Goal: Task Accomplishment & Management: Manage account settings

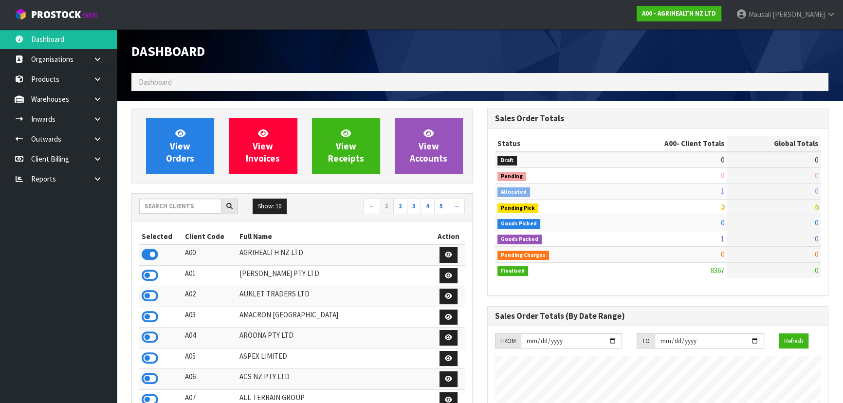
scroll to position [736, 355]
click at [158, 206] on input "text" at bounding box center [180, 206] width 82 height 15
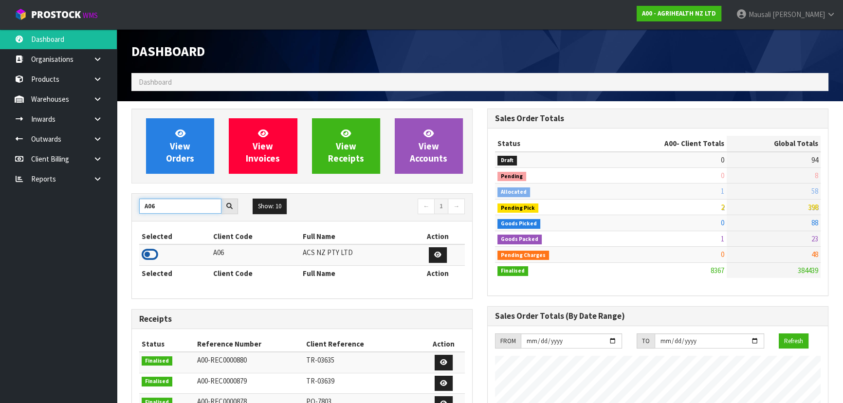
type input "A06"
click at [156, 249] on icon at bounding box center [150, 254] width 17 height 15
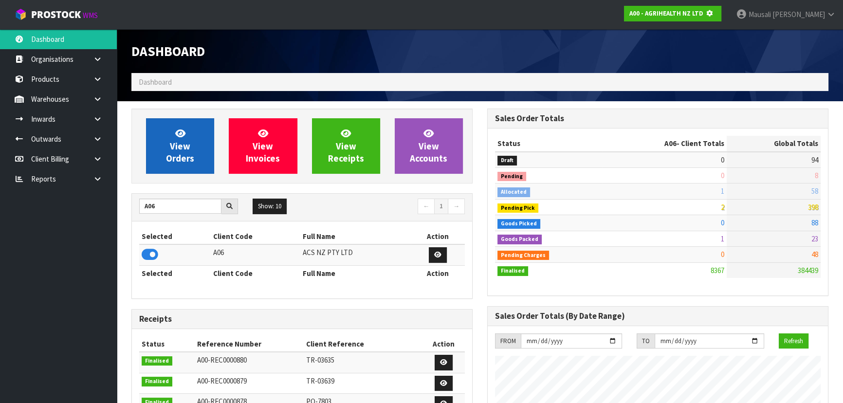
scroll to position [606, 355]
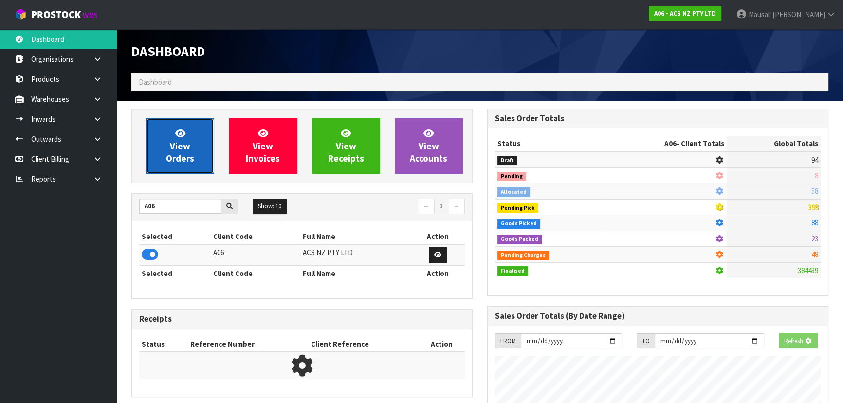
click at [188, 148] on span "View Orders" at bounding box center [180, 146] width 28 height 37
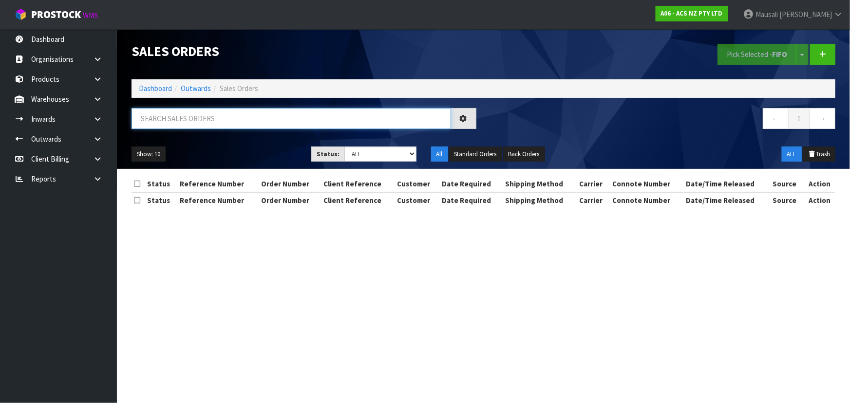
click at [170, 113] on input "text" at bounding box center [290, 118] width 319 height 21
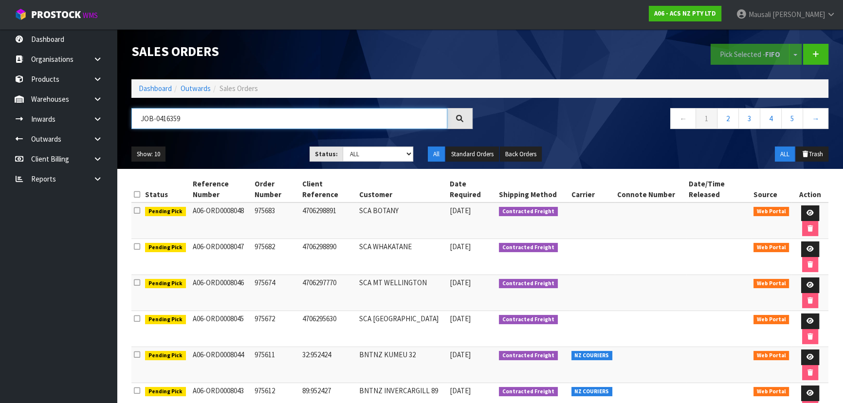
type input "JOB-0416359"
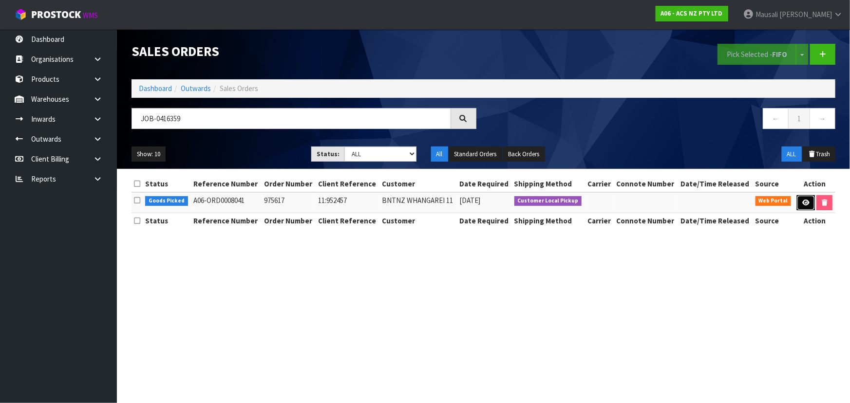
click at [803, 203] on icon at bounding box center [805, 203] width 7 height 6
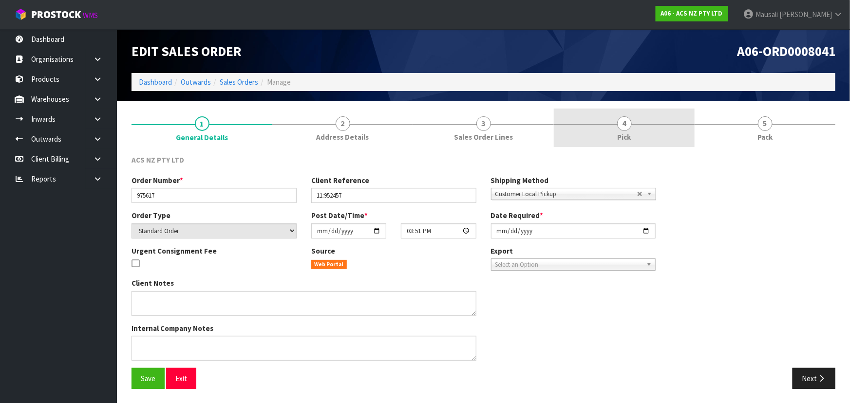
click at [611, 130] on link "4 Pick" at bounding box center [624, 128] width 141 height 38
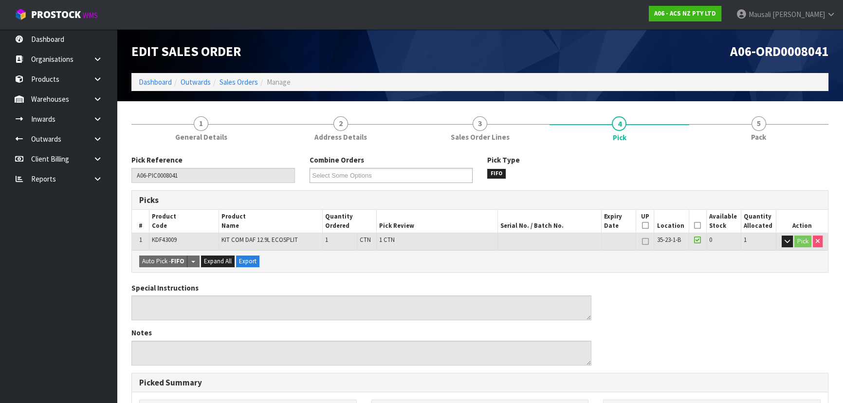
click at [696, 225] on icon at bounding box center [697, 225] width 7 height 0
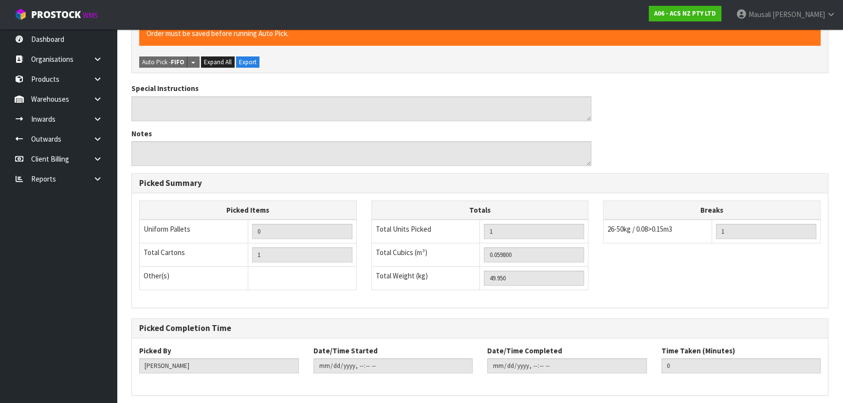
scroll to position [272, 0]
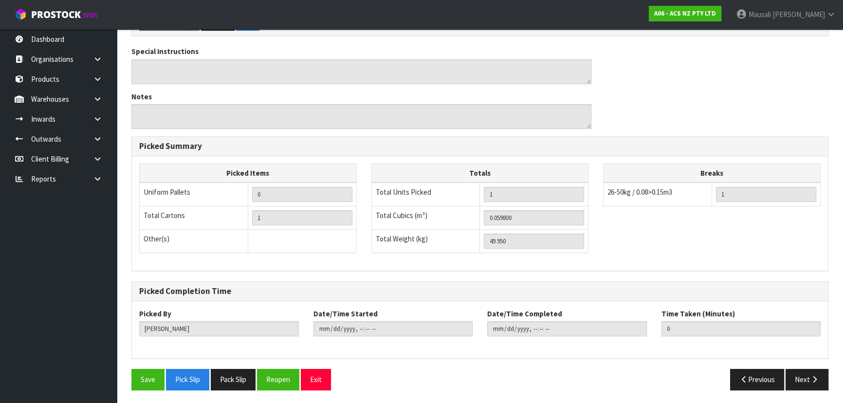
click at [142, 366] on div "Pick Reference A06-PIC0008041 Combine Orders A06-ORD0008041 A06-ORD0008042 A06-…" at bounding box center [479, 140] width 697 height 515
drag, startPoint x: 145, startPoint y: 375, endPoint x: 180, endPoint y: 355, distance: 40.5
click at [145, 374] on button "Save" at bounding box center [147, 379] width 33 height 21
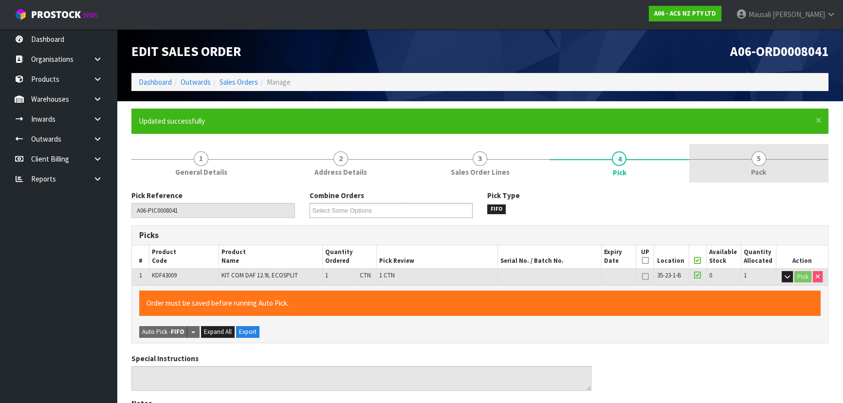
type input "[PERSON_NAME]"
type input "[DATE]T09:22:02"
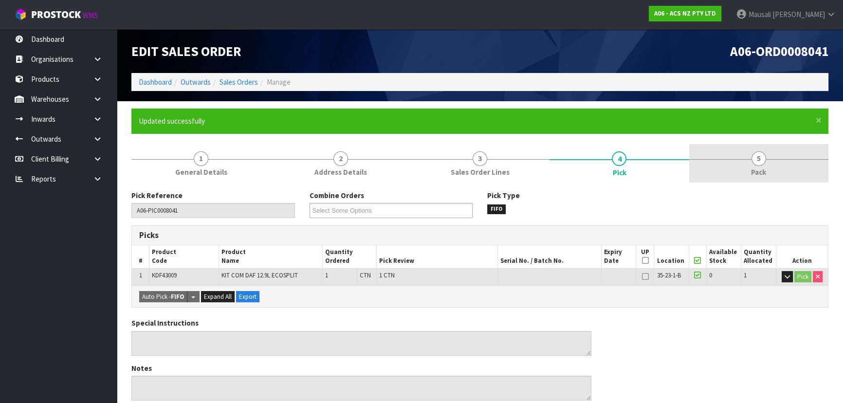
click at [739, 174] on link "5 Pack" at bounding box center [758, 163] width 139 height 38
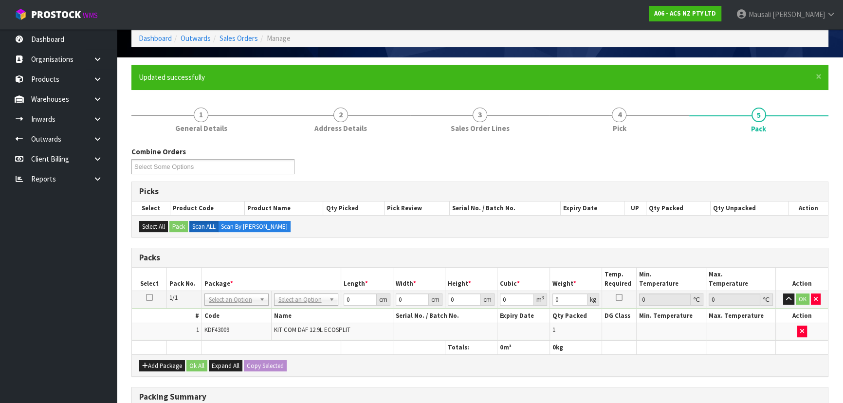
scroll to position [177, 0]
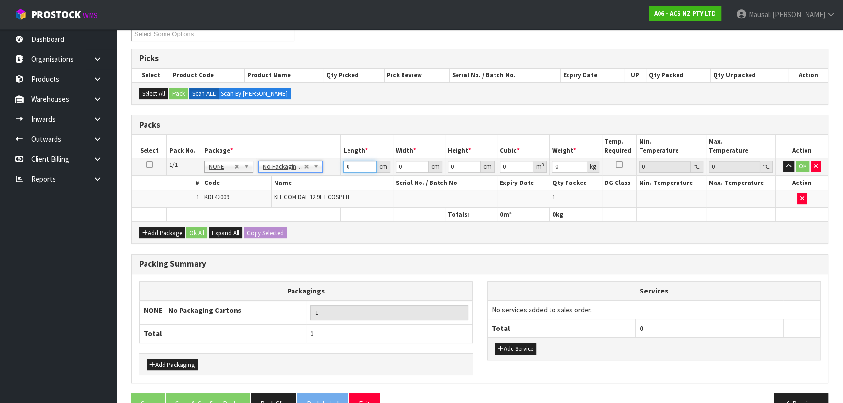
drag, startPoint x: 357, startPoint y: 167, endPoint x: 312, endPoint y: 179, distance: 46.6
click at [315, 177] on tbody "1/1 NONE 007-001 007-002 007-004 007-009 007-013 007-014 007-015 007-017 007-01…" at bounding box center [480, 183] width 696 height 50
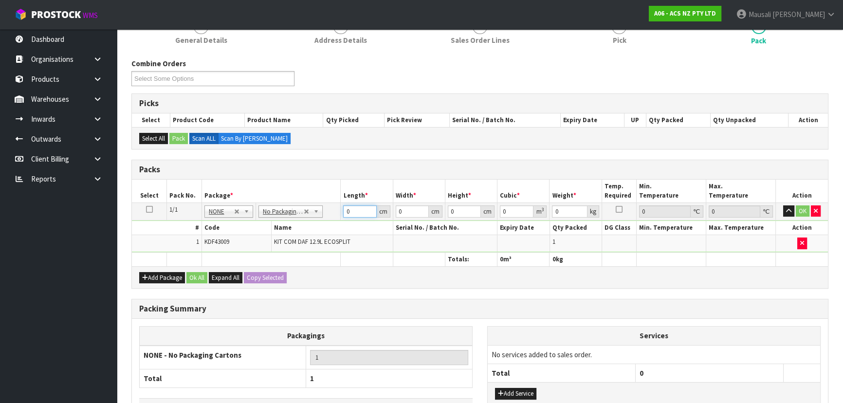
scroll to position [0, 0]
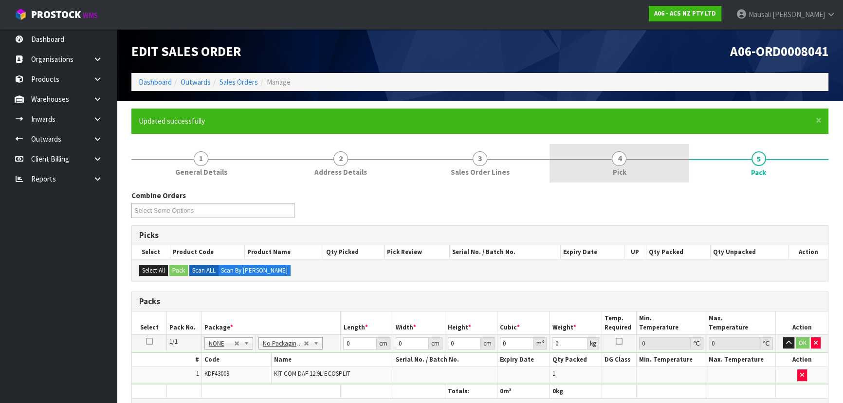
click at [609, 166] on link "4 Pick" at bounding box center [619, 163] width 139 height 38
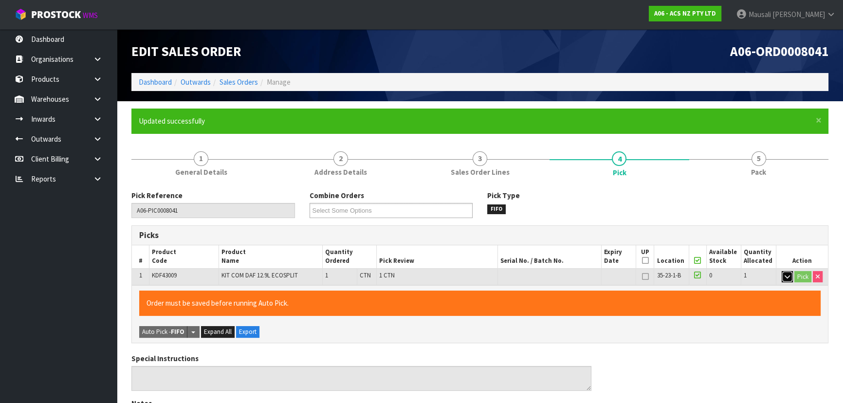
click at [791, 275] on button "button" at bounding box center [787, 277] width 11 height 12
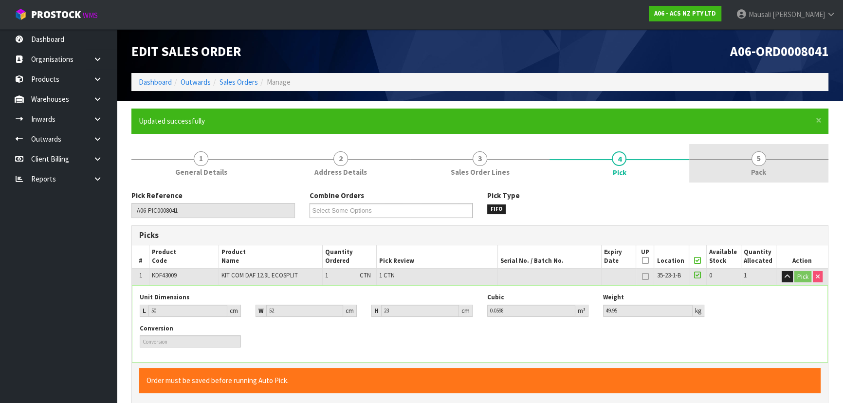
click at [780, 172] on link "5 Pack" at bounding box center [758, 163] width 139 height 38
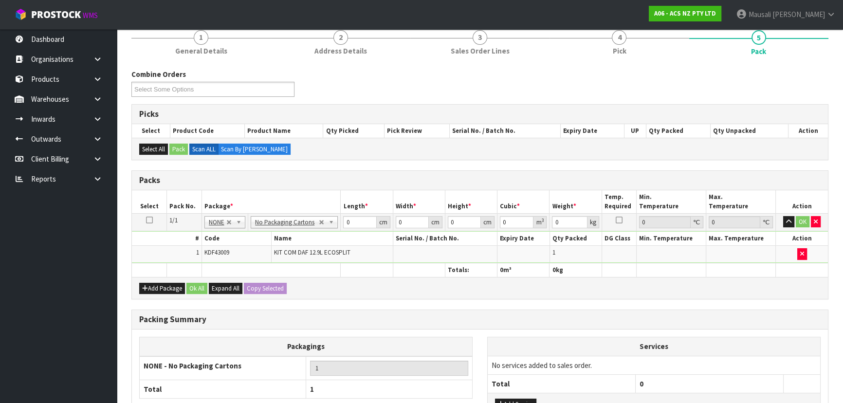
scroll to position [200, 0]
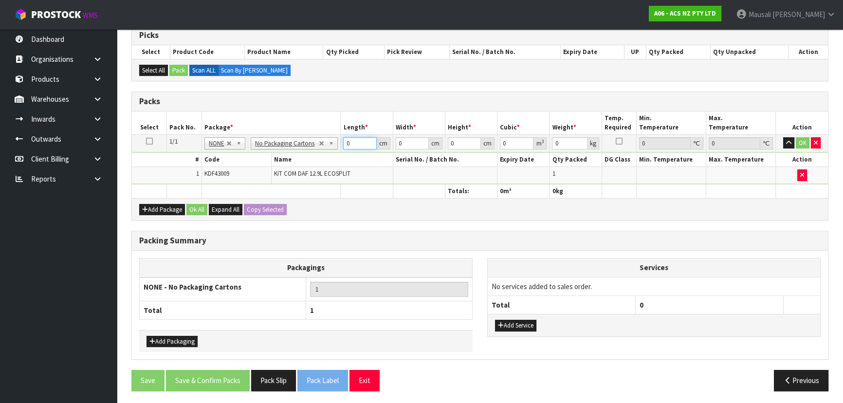
drag, startPoint x: 351, startPoint y: 142, endPoint x: 332, endPoint y: 147, distance: 19.7
click at [333, 147] on tr "1/1 NONE 007-001 007-002 007-004 007-009 007-013 007-014 007-015 007-017 007-01…" at bounding box center [480, 143] width 696 height 18
type input "52"
type input "50"
type input "2"
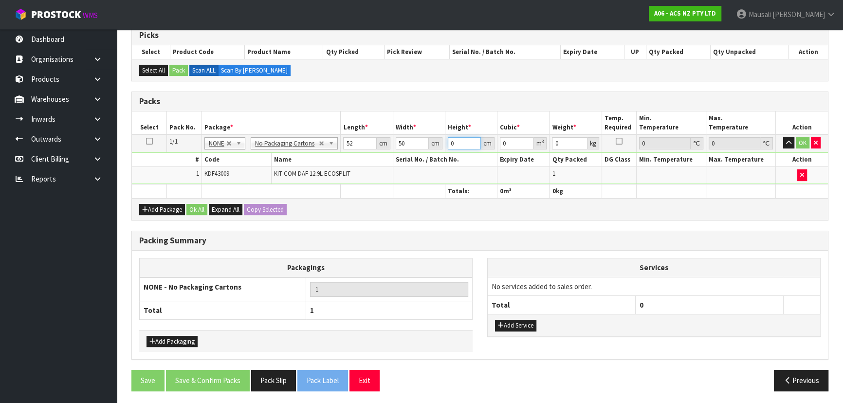
type input "0.0052"
type input "23"
type input "0.0598"
type input "23"
type input "50"
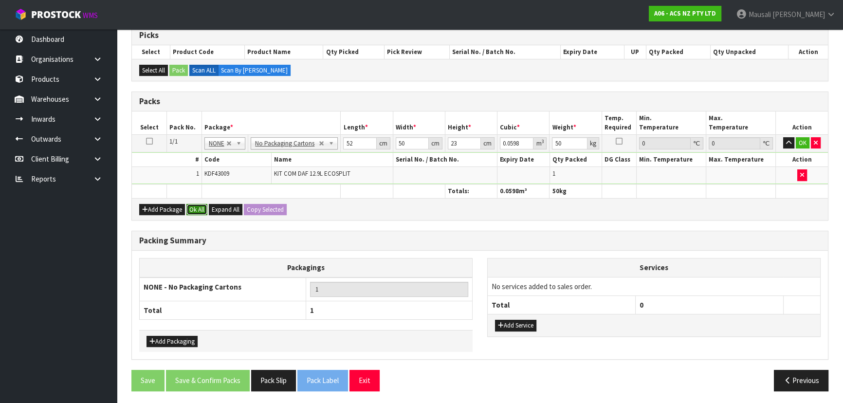
click at [193, 204] on button "Ok All" at bounding box center [196, 210] width 21 height 12
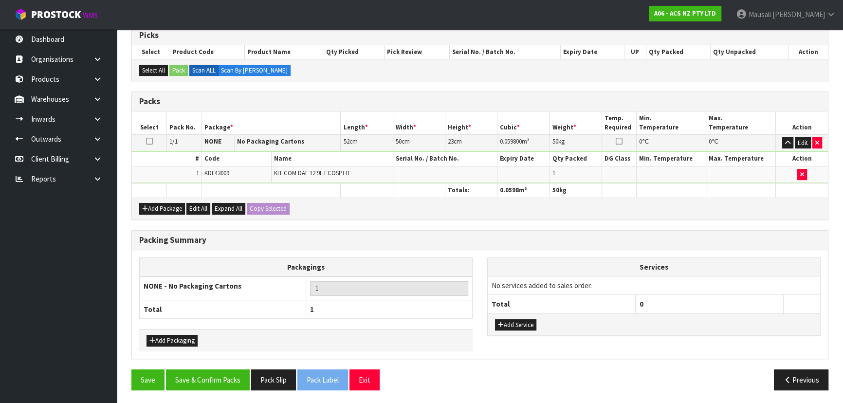
scroll to position [200, 0]
click at [224, 371] on button "Save & Confirm Packs" at bounding box center [208, 380] width 84 height 21
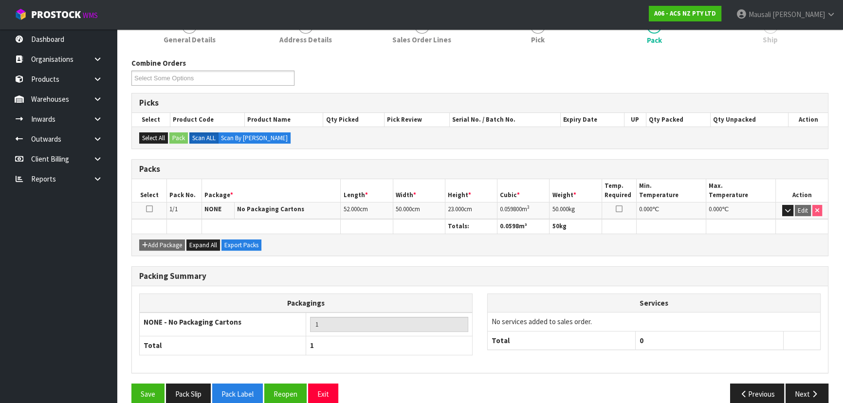
scroll to position [146, 0]
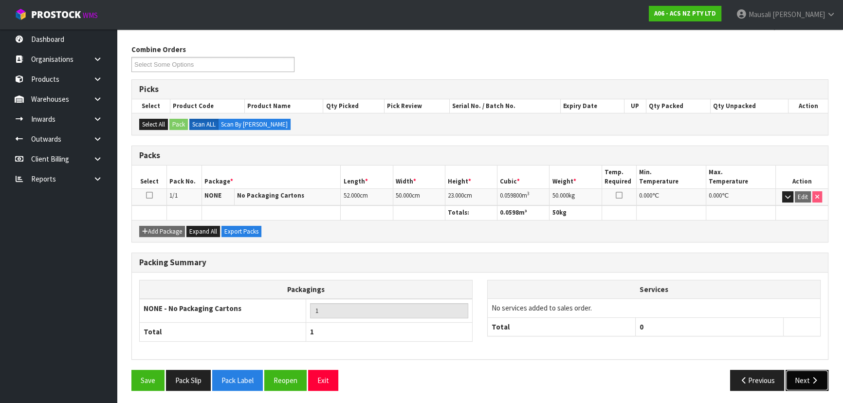
click at [796, 370] on button "Next" at bounding box center [807, 380] width 43 height 21
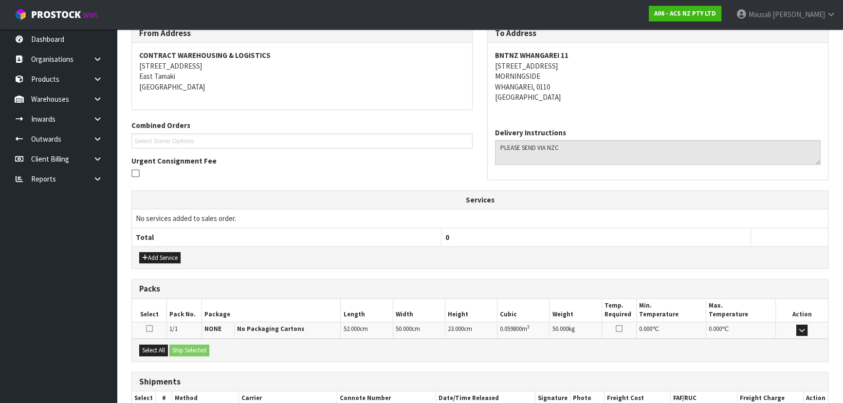
scroll to position [221, 0]
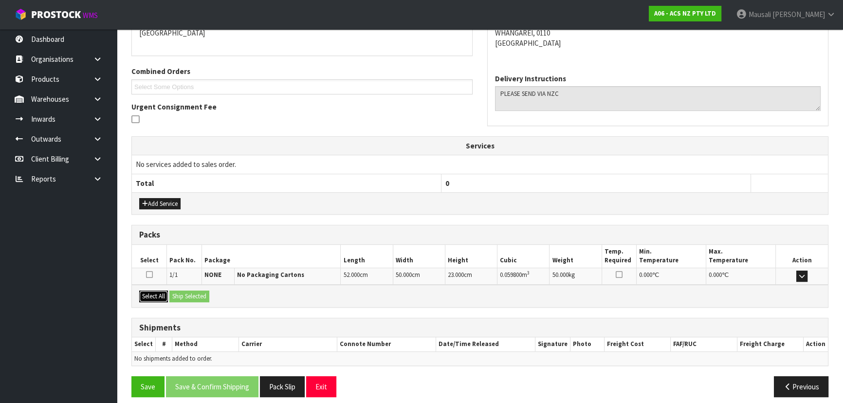
drag, startPoint x: 161, startPoint y: 292, endPoint x: 167, endPoint y: 292, distance: 6.8
click at [162, 292] on button "Select All" at bounding box center [153, 297] width 29 height 12
click at [179, 292] on button "Ship Selected" at bounding box center [189, 297] width 40 height 12
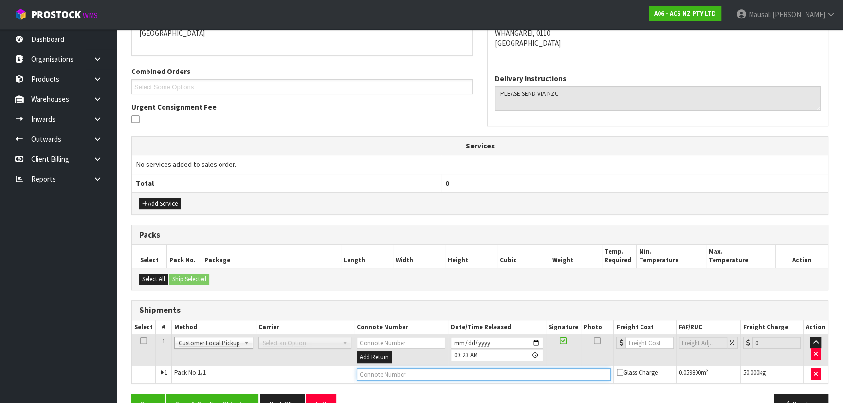
click at [369, 377] on input "text" at bounding box center [484, 375] width 255 height 12
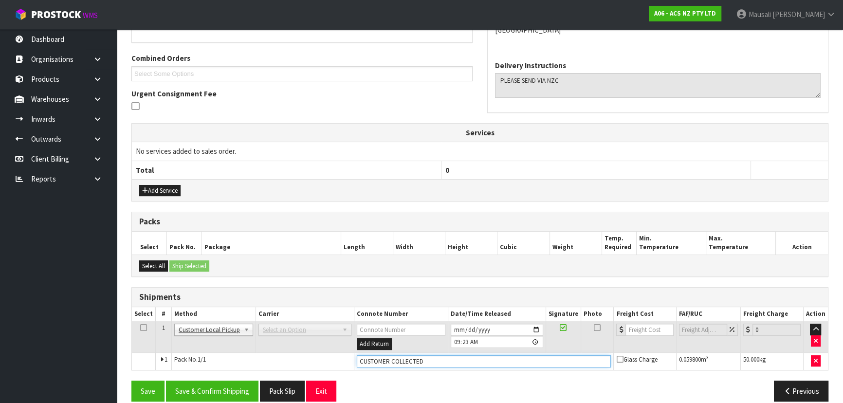
scroll to position [245, 0]
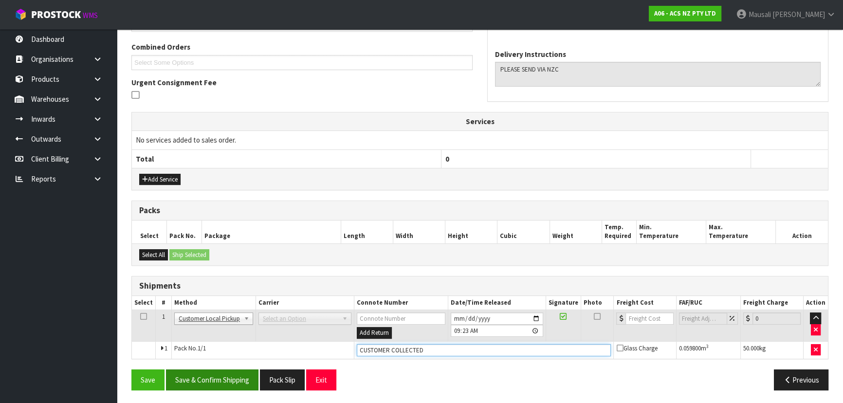
type input "CUSTOMER COLLECTED"
click at [228, 371] on button "Save & Confirm Shipping" at bounding box center [212, 379] width 92 height 21
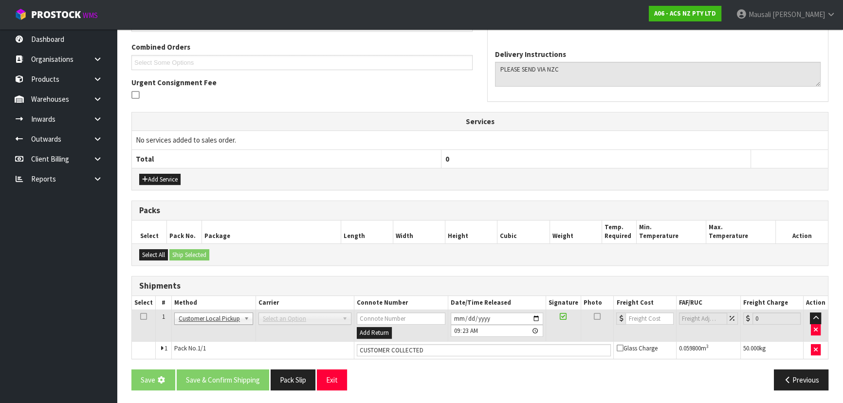
scroll to position [0, 0]
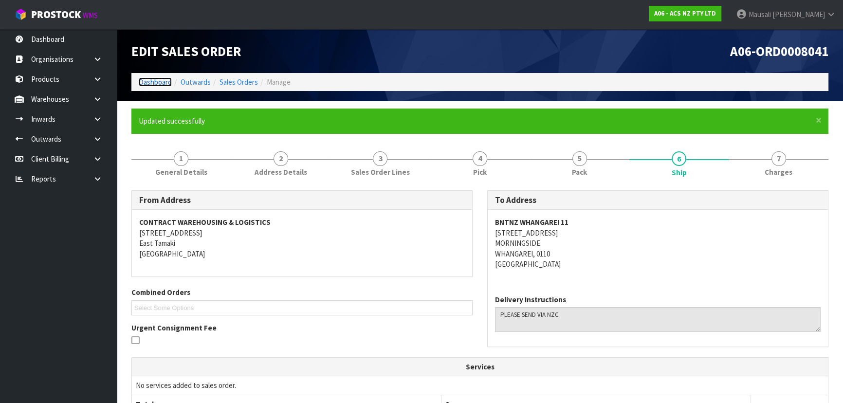
click at [153, 80] on link "Dashboard" at bounding box center [155, 81] width 33 height 9
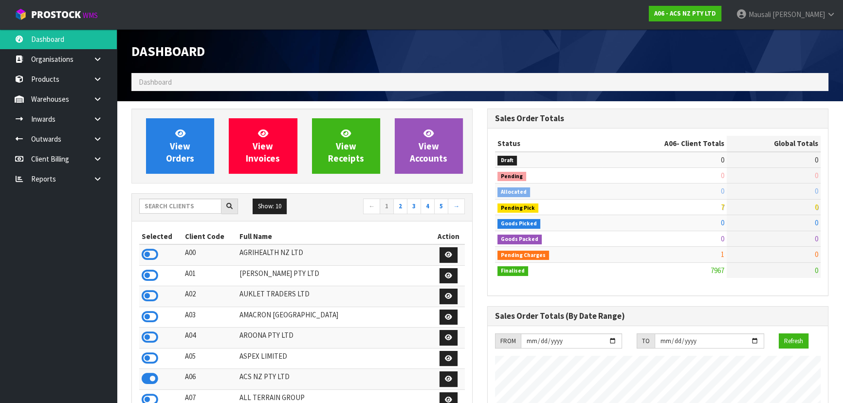
scroll to position [736, 355]
click at [145, 214] on div at bounding box center [188, 207] width 99 height 16
click at [161, 209] on input "text" at bounding box center [180, 206] width 82 height 15
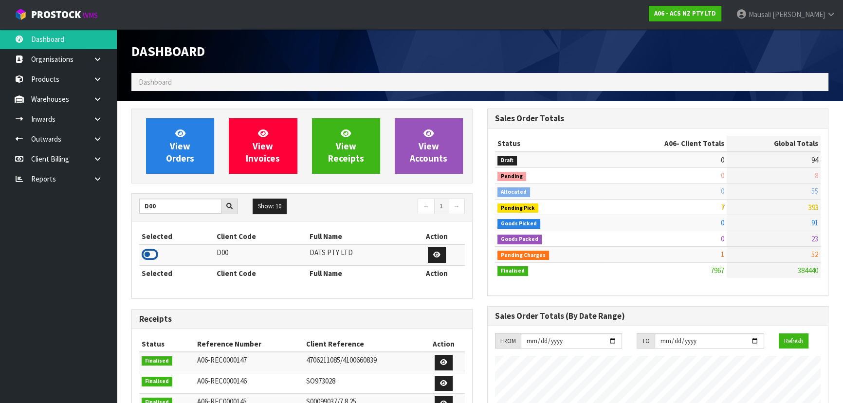
click at [149, 254] on icon at bounding box center [150, 254] width 17 height 15
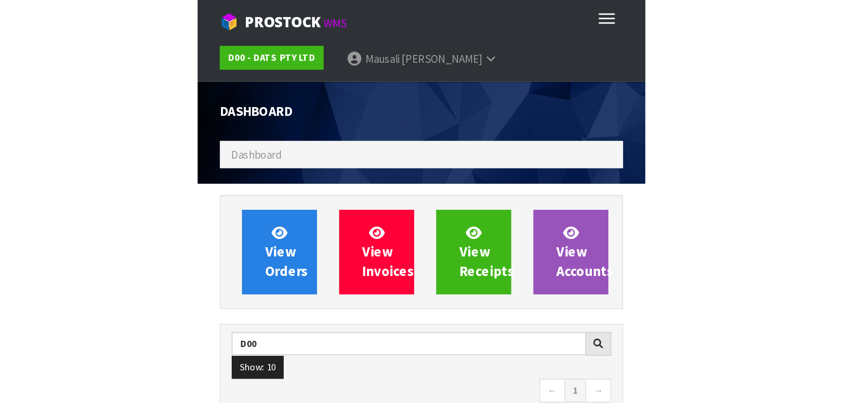
scroll to position [757, 355]
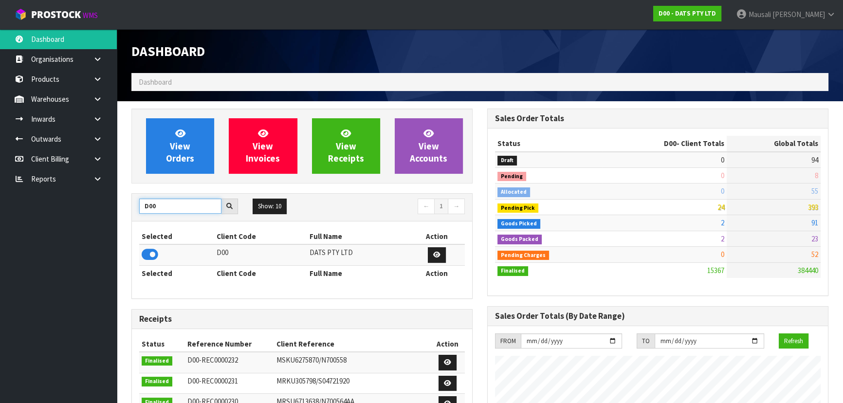
drag, startPoint x: 166, startPoint y: 203, endPoint x: 124, endPoint y: 204, distance: 41.9
click at [124, 204] on div "View Orders View Invoices View Receipts View Accounts D00 Show: 10 5 10 25 50 ←…" at bounding box center [302, 391] width 356 height 565
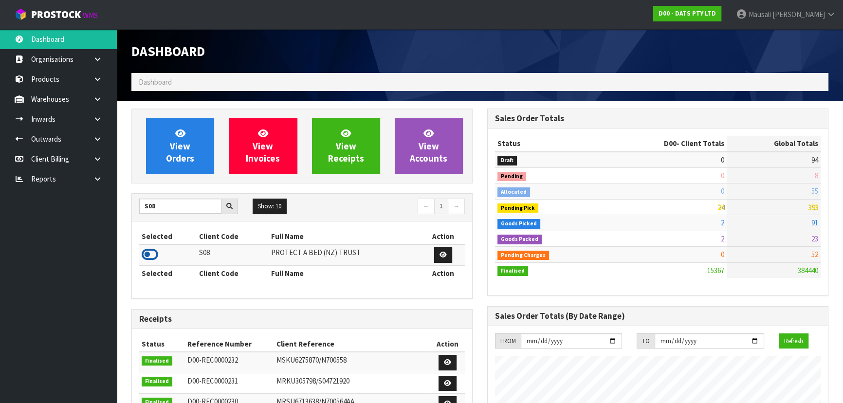
click at [154, 252] on icon at bounding box center [150, 254] width 17 height 15
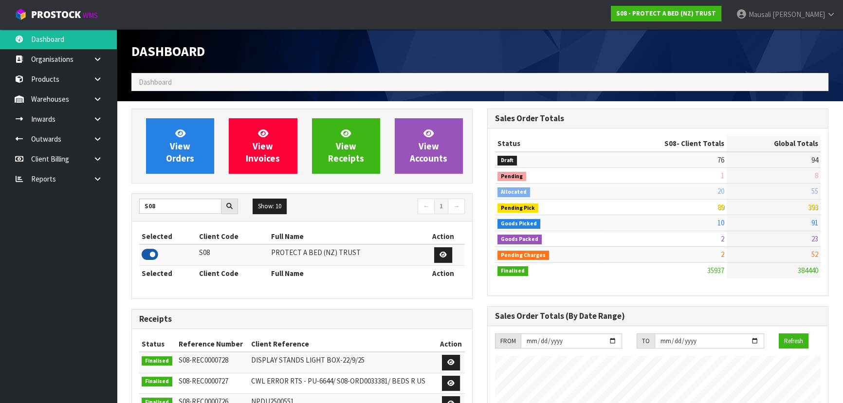
scroll to position [736, 355]
drag, startPoint x: 174, startPoint y: 203, endPoint x: 139, endPoint y: 209, distance: 35.1
click at [141, 209] on input "S08" at bounding box center [180, 206] width 82 height 15
click at [153, 250] on icon at bounding box center [150, 254] width 17 height 15
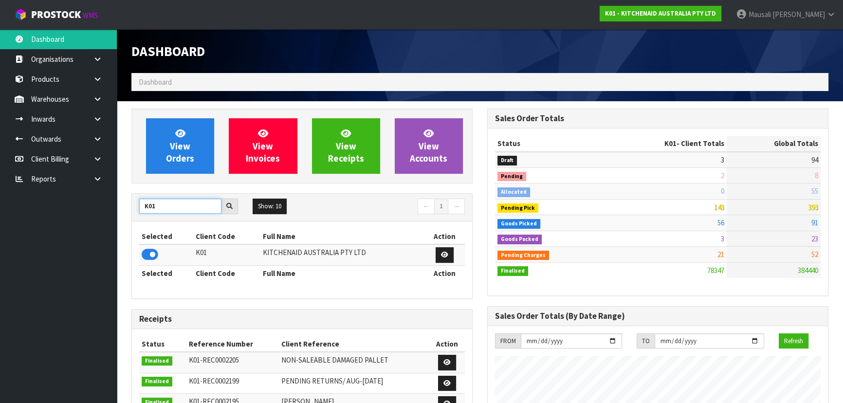
drag, startPoint x: 170, startPoint y: 202, endPoint x: 123, endPoint y: 209, distance: 47.8
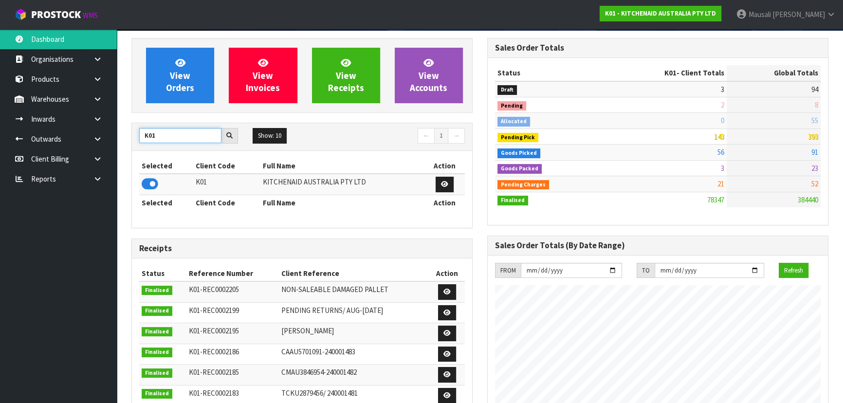
scroll to position [44, 0]
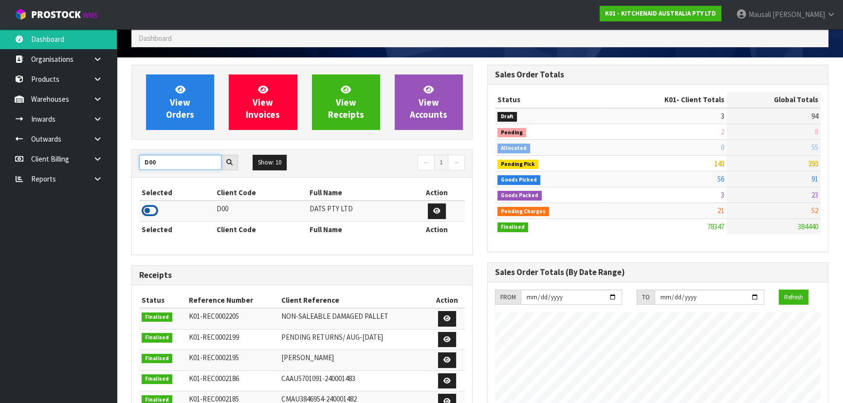
type input "D00"
click at [152, 204] on icon at bounding box center [150, 210] width 17 height 15
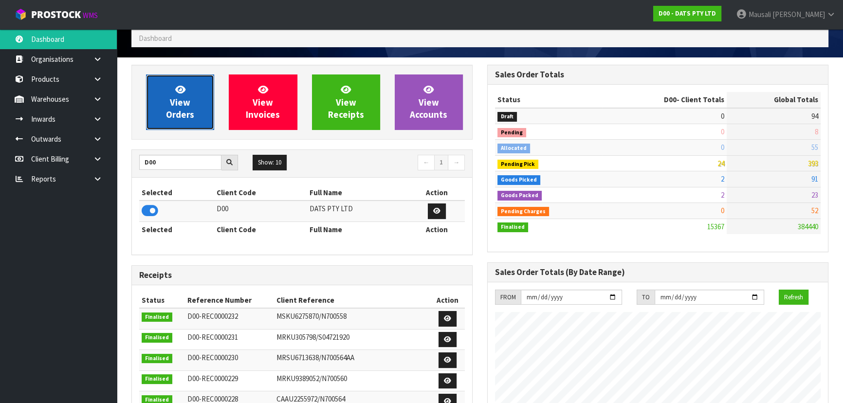
scroll to position [757, 355]
click at [185, 94] on link "View Orders" at bounding box center [180, 101] width 68 height 55
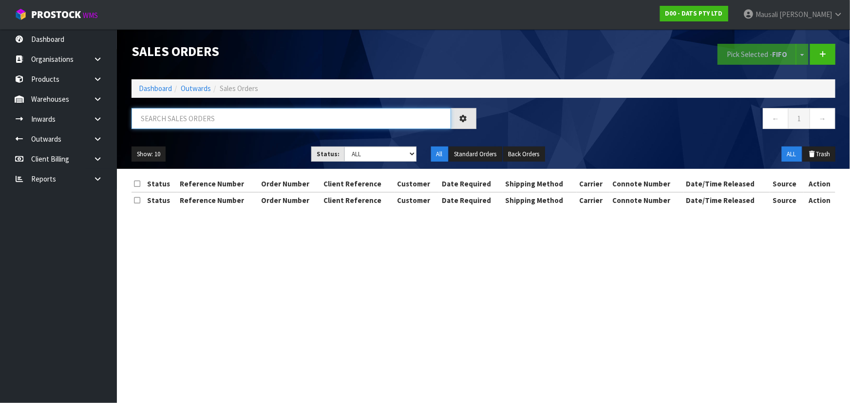
click at [158, 113] on input "text" at bounding box center [290, 118] width 319 height 21
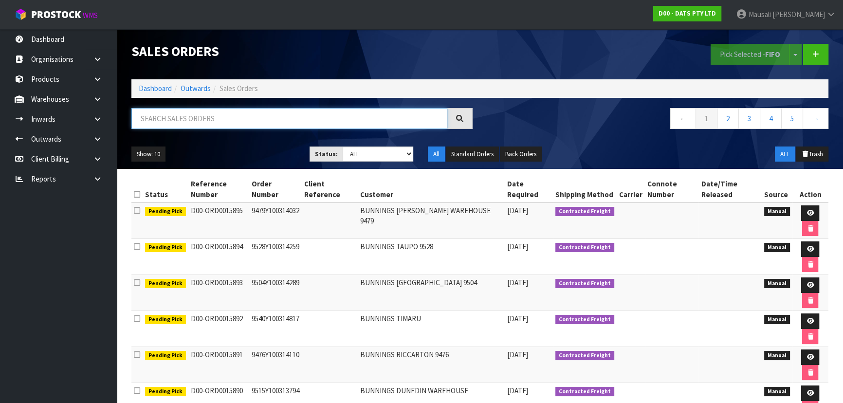
click at [162, 121] on input "text" at bounding box center [289, 118] width 316 height 21
type input "JOB-0415596"
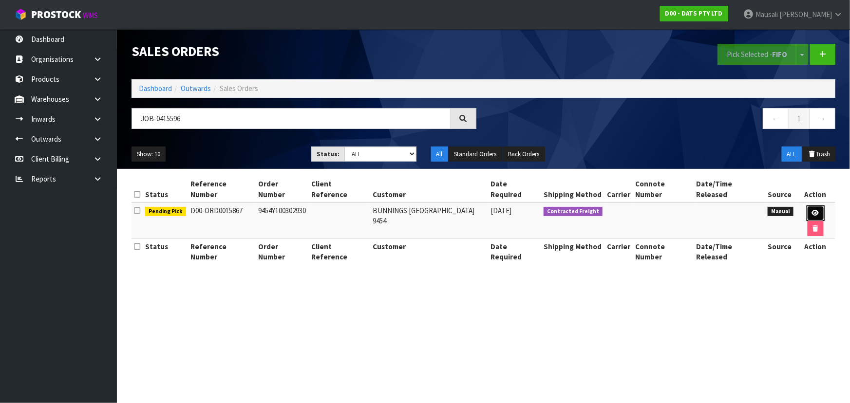
click at [806, 205] on link at bounding box center [815, 213] width 18 height 16
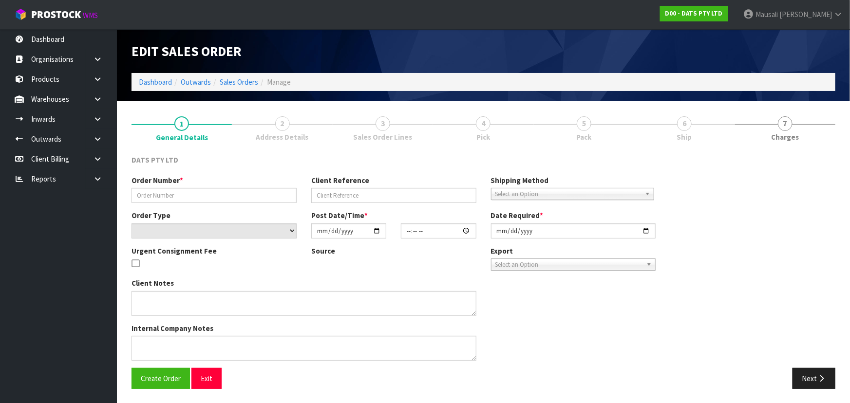
type input "9454Y100302930"
select select "number:0"
type input "[DATE]"
type input "10:44:00.000"
type input "[DATE]"
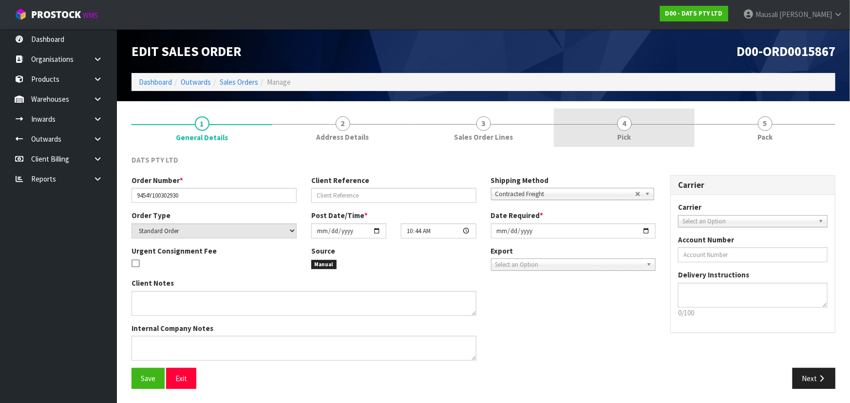
click at [598, 127] on link "4 Pick" at bounding box center [624, 128] width 141 height 38
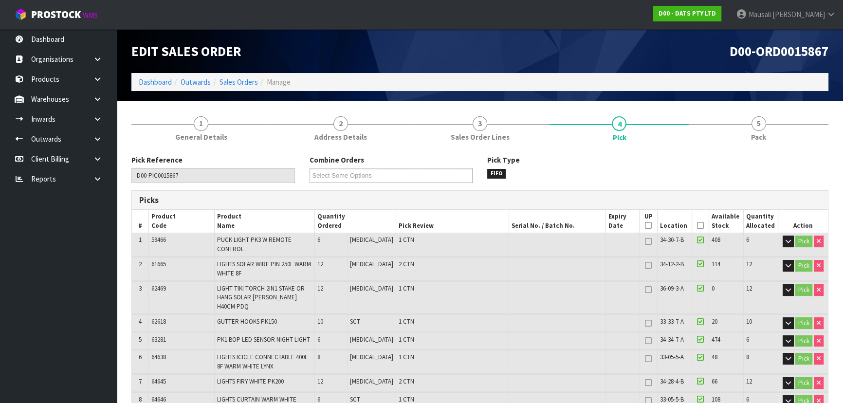
click at [697, 225] on icon at bounding box center [700, 225] width 7 height 0
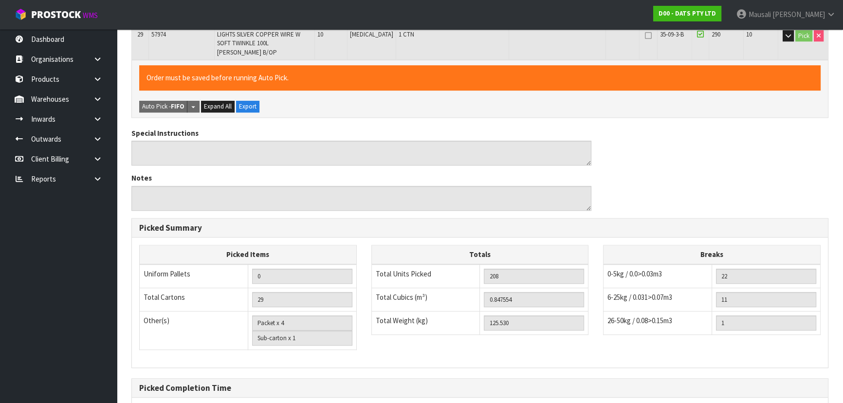
scroll to position [863, 0]
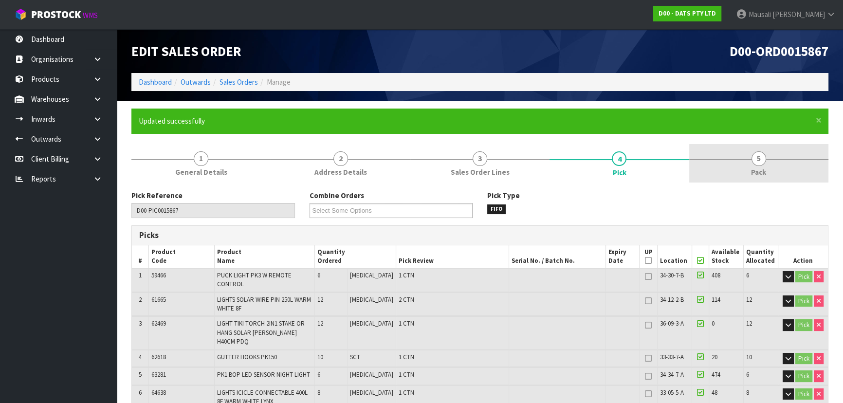
click at [749, 166] on link "5 Pack" at bounding box center [758, 163] width 139 height 38
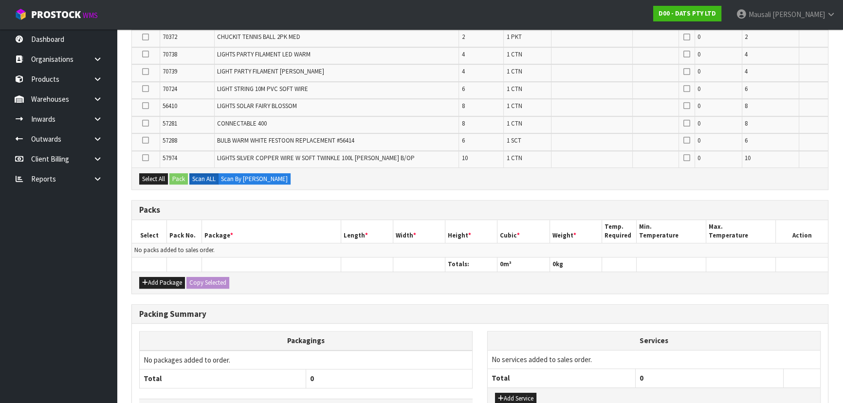
scroll to position [658, 0]
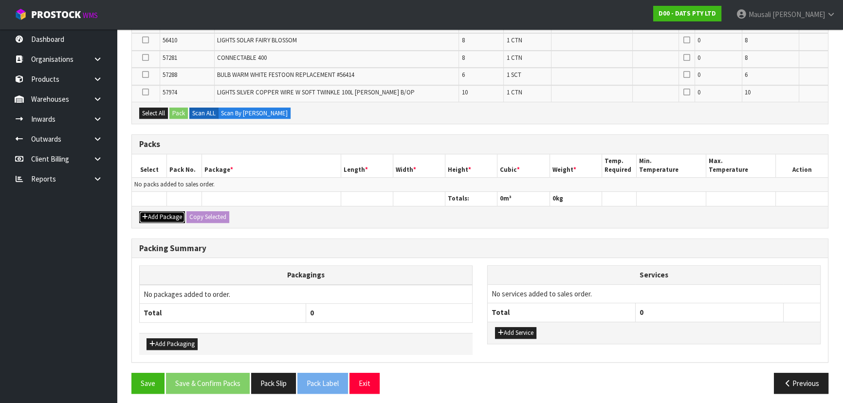
click at [169, 215] on button "Add Package" at bounding box center [162, 217] width 46 height 12
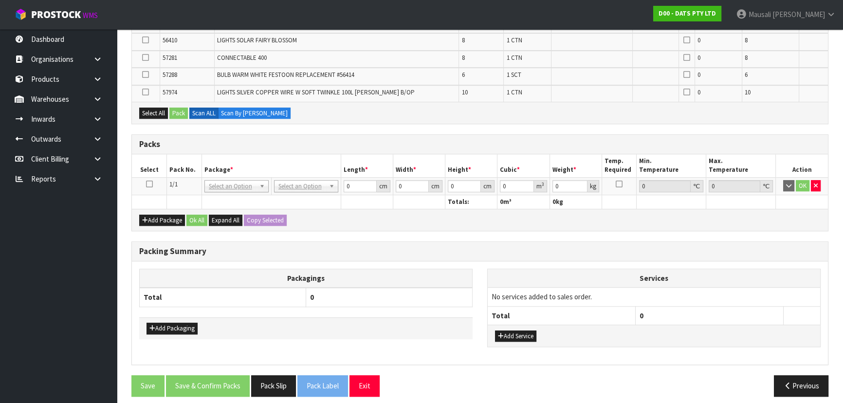
click at [148, 184] on icon at bounding box center [149, 184] width 7 height 0
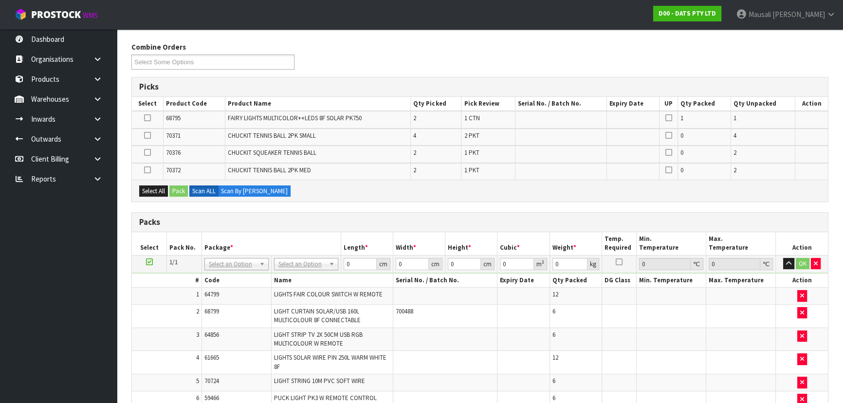
scroll to position [93, 0]
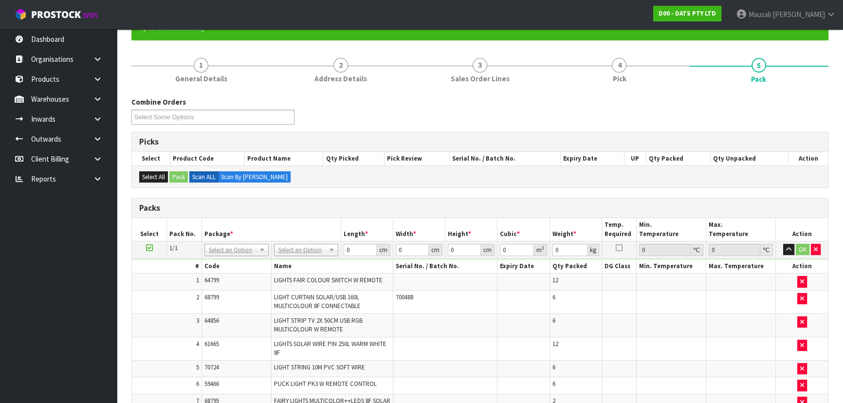
click at [300, 238] on th "Package *" at bounding box center [271, 229] width 139 height 23
type input "120"
type input "100"
type input "125.53"
drag, startPoint x: 351, startPoint y: 248, endPoint x: 317, endPoint y: 253, distance: 33.5
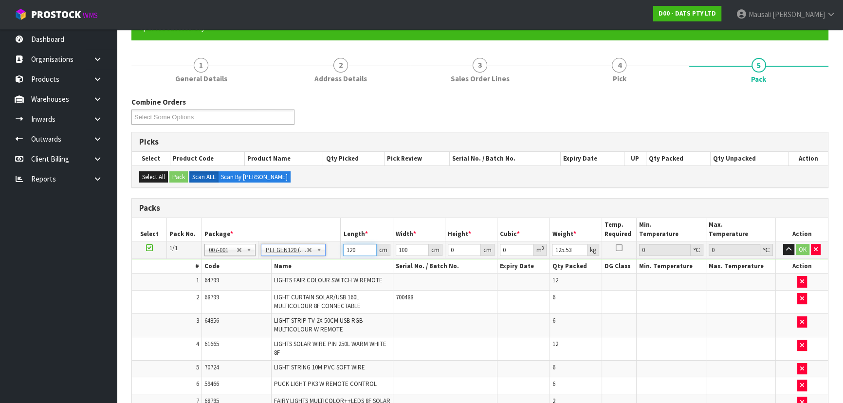
click at [317, 253] on tr "1/1 NONE 007-001 007-002 007-004 007-009 007-013 007-014 007-015 007-017 007-01…" at bounding box center [480, 250] width 696 height 18
type input "121"
type input "101"
type input "9"
type input "0.109989"
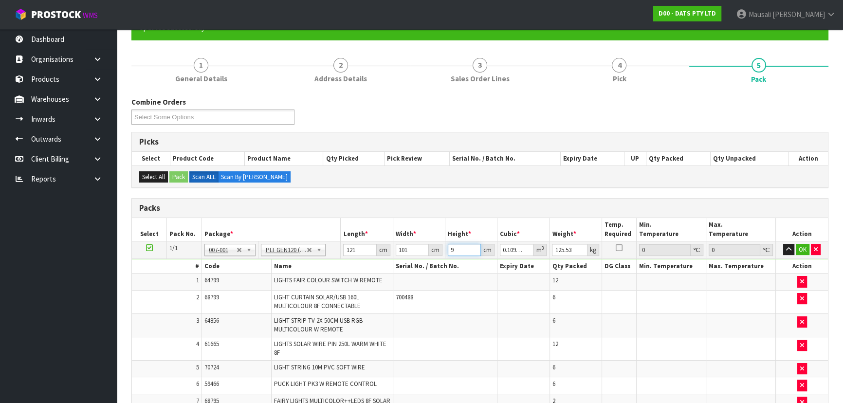
type input "99"
type input "1.209879"
type input "99"
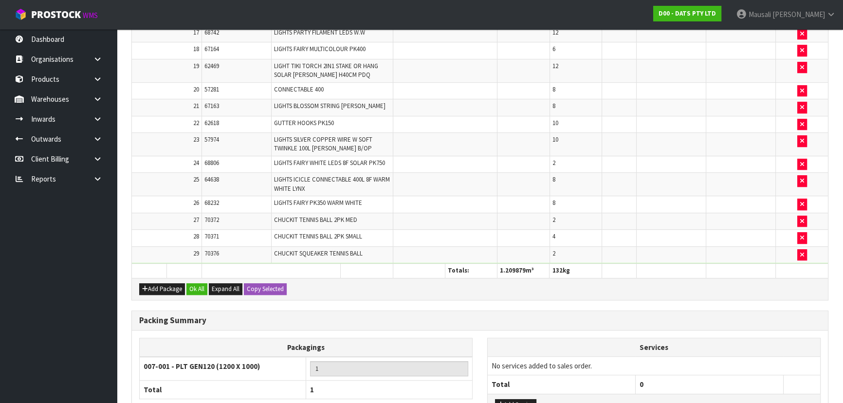
scroll to position [732, 0]
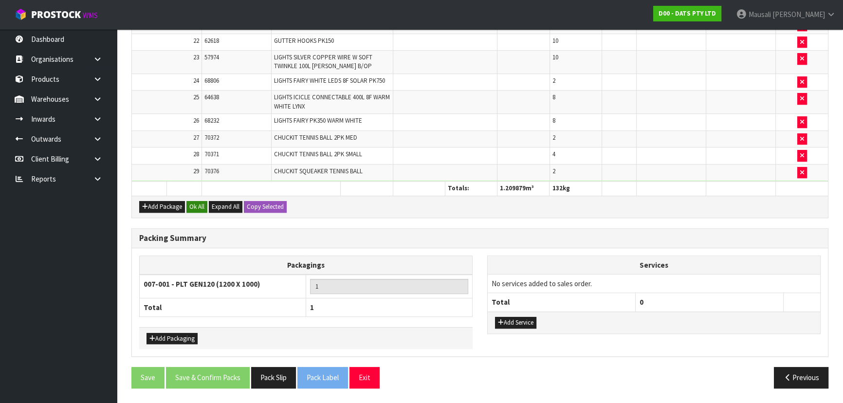
type input "132"
click at [196, 209] on button "Ok All" at bounding box center [196, 207] width 21 height 12
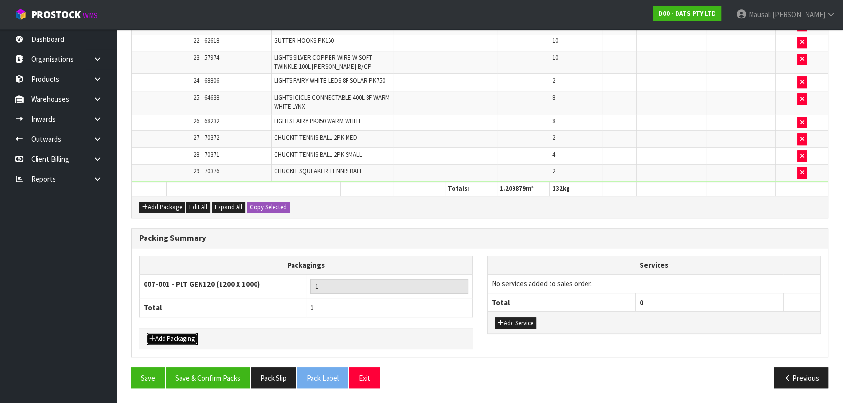
click at [171, 338] on button "Add Packaging" at bounding box center [172, 339] width 51 height 12
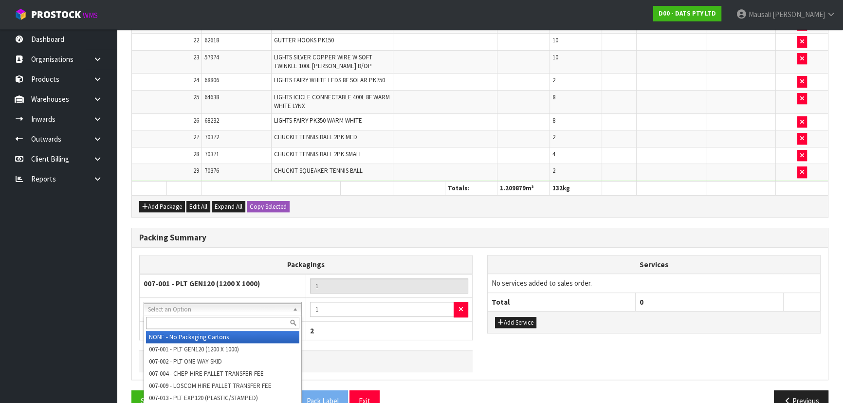
click at [178, 319] on input "text" at bounding box center [222, 323] width 153 height 12
type input "OC"
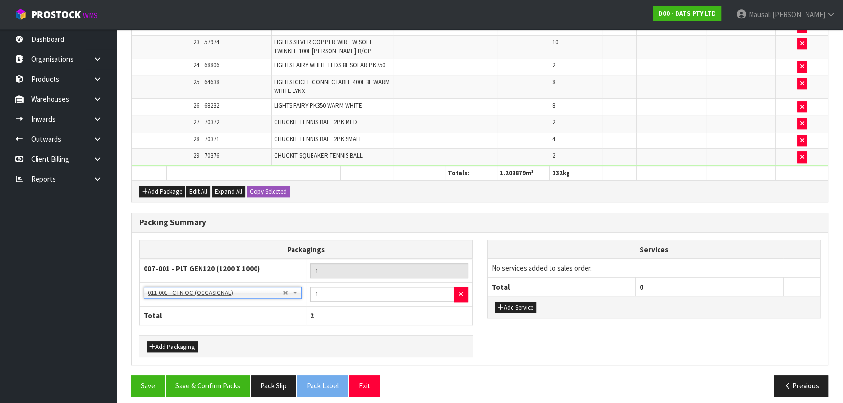
scroll to position [755, 0]
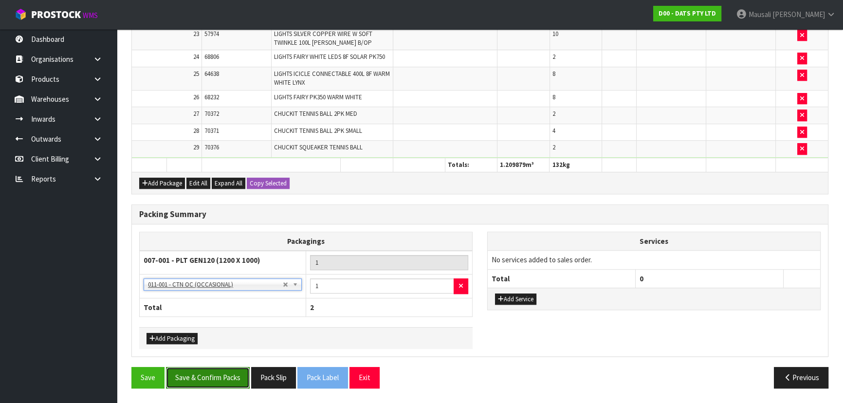
click at [215, 382] on button "Save & Confirm Packs" at bounding box center [208, 377] width 84 height 21
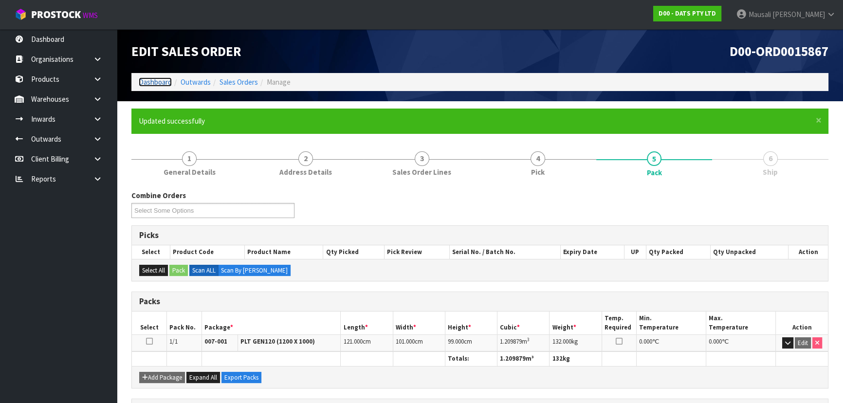
click at [145, 80] on link "Dashboard" at bounding box center [155, 81] width 33 height 9
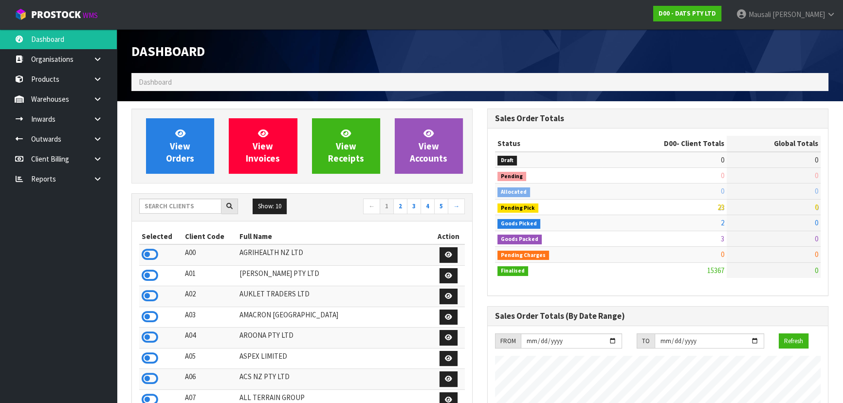
scroll to position [757, 355]
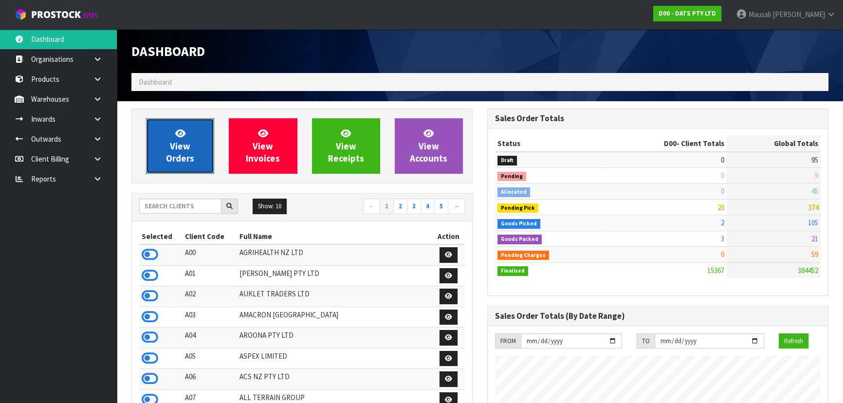
click at [174, 146] on span "View Orders" at bounding box center [180, 146] width 28 height 37
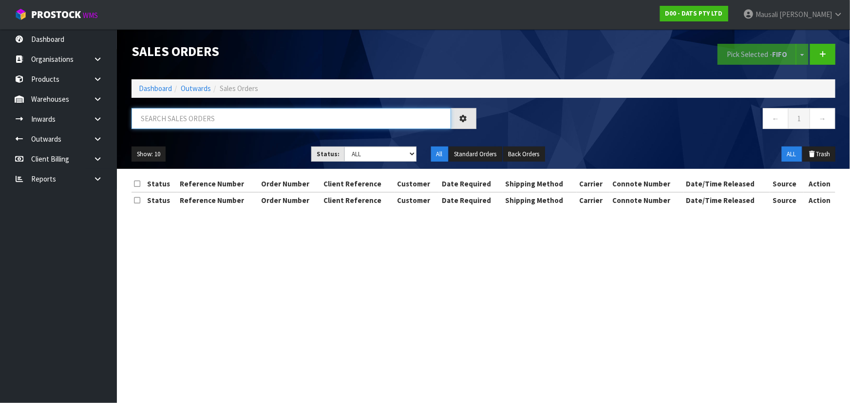
click at [160, 120] on input "text" at bounding box center [290, 118] width 319 height 21
type input "JOB-0415550"
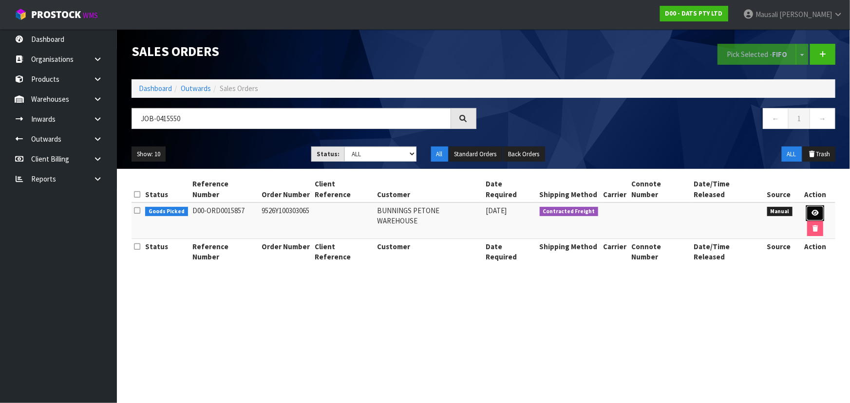
click at [806, 205] on link at bounding box center [815, 213] width 18 height 16
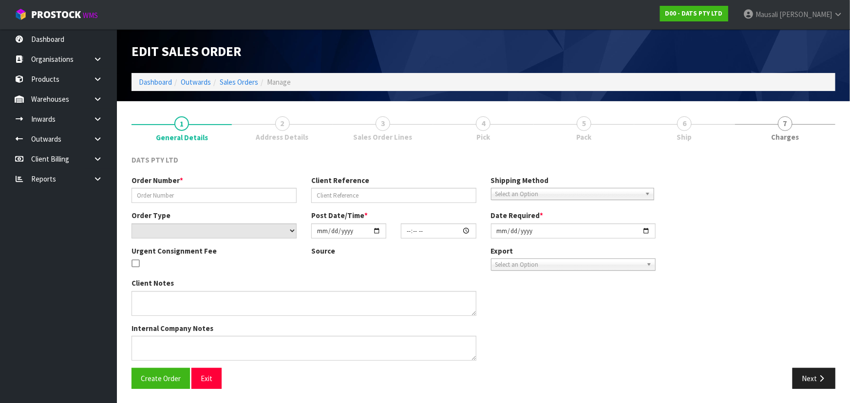
type input "9526Y100303065"
select select "number:0"
type input "[DATE]"
type input "09:40:00.000"
type input "[DATE]"
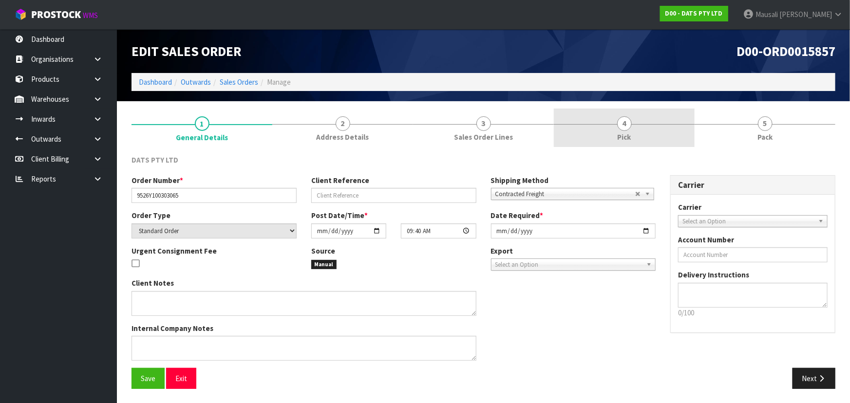
click at [613, 146] on link "4 Pick" at bounding box center [624, 128] width 141 height 38
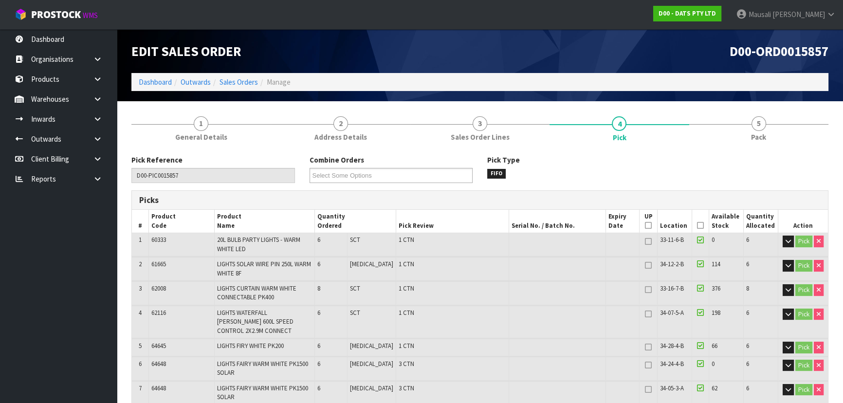
click at [697, 225] on icon at bounding box center [700, 225] width 7 height 0
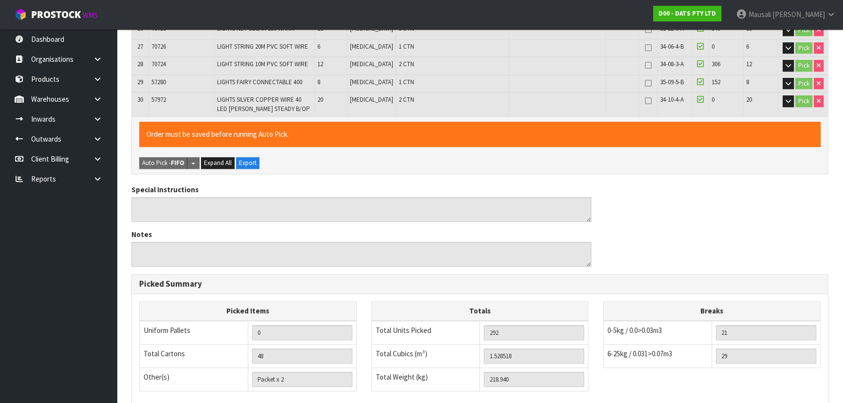
scroll to position [899, 0]
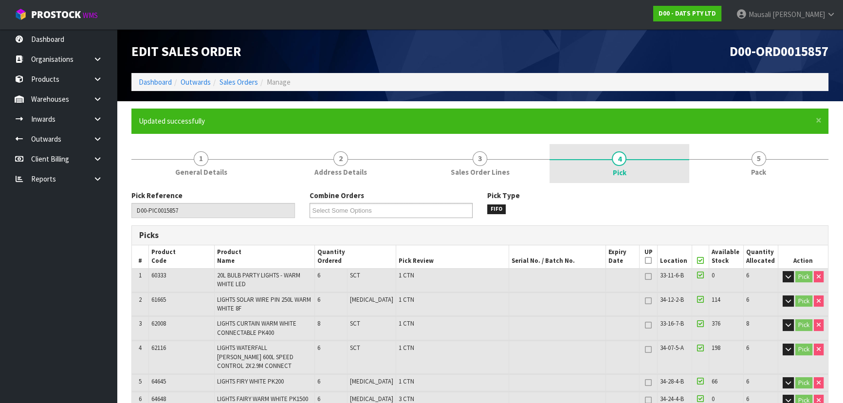
type input "[PERSON_NAME]"
type input "[DATE]T10:14:30"
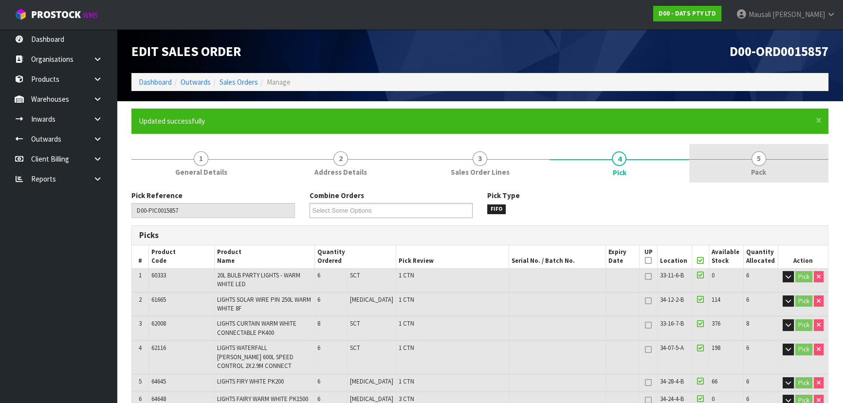
click at [763, 175] on span "Pack" at bounding box center [758, 172] width 15 height 10
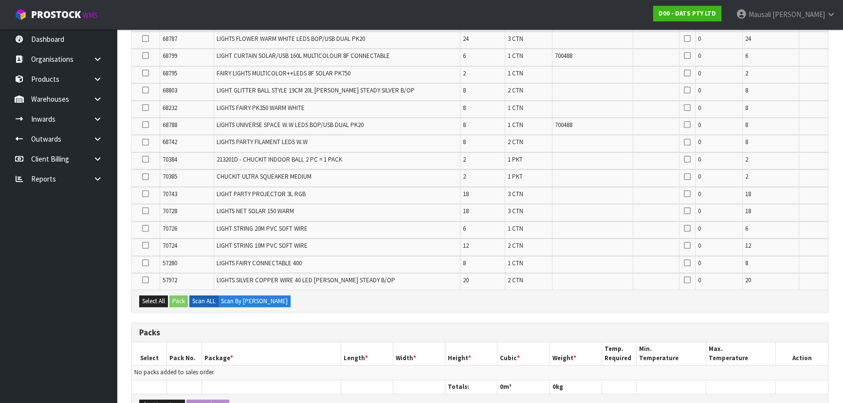
scroll to position [664, 0]
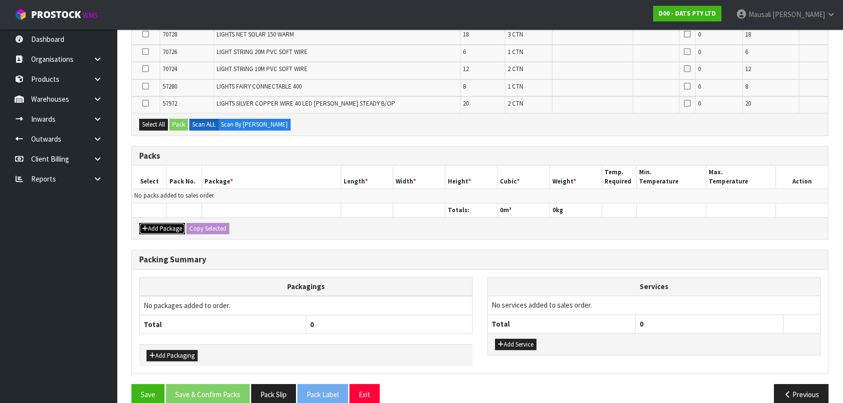
click at [162, 223] on button "Add Package" at bounding box center [162, 229] width 46 height 12
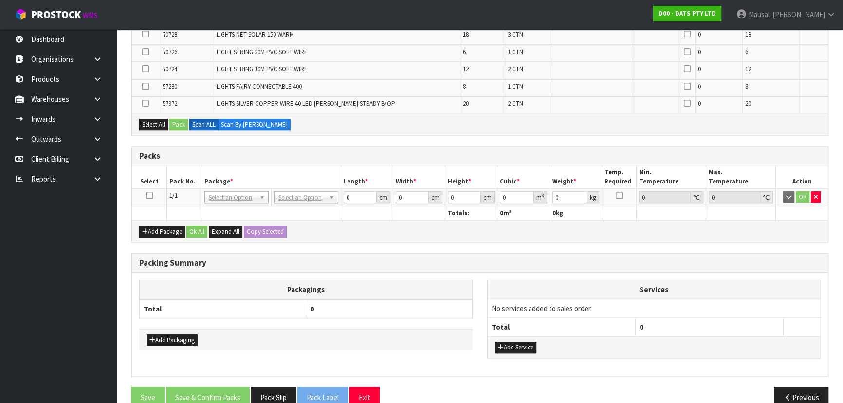
click at [148, 195] on icon at bounding box center [149, 195] width 7 height 0
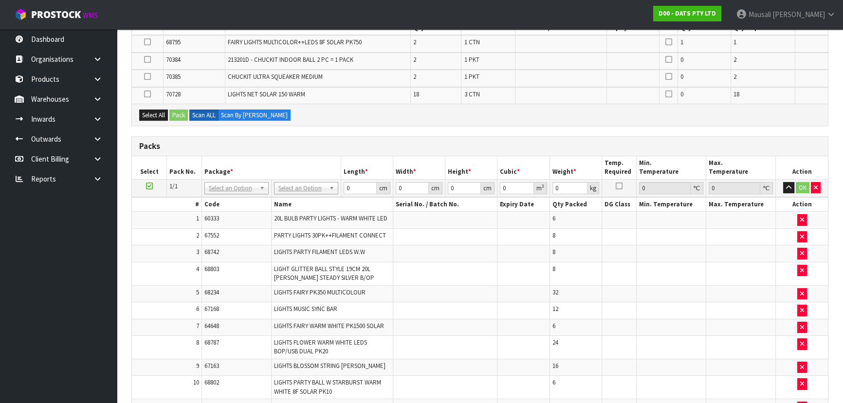
scroll to position [0, 0]
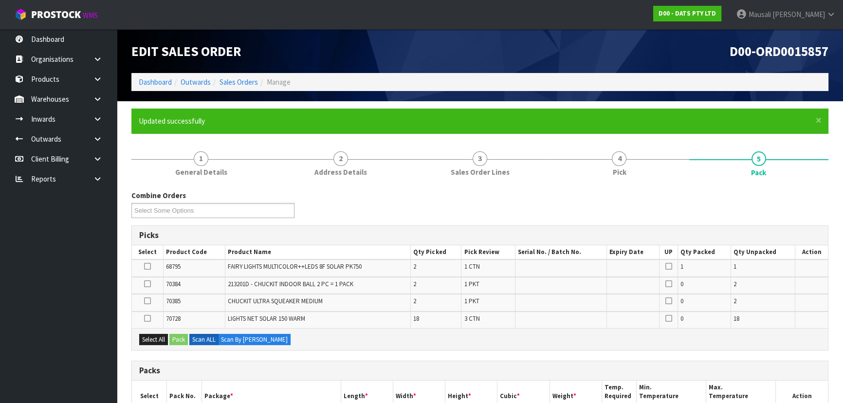
click at [149, 318] on icon at bounding box center [147, 318] width 7 height 0
click at [0, 0] on input "checkbox" at bounding box center [0, 0] width 0 height 0
click at [175, 337] on button "Pack" at bounding box center [178, 340] width 18 height 12
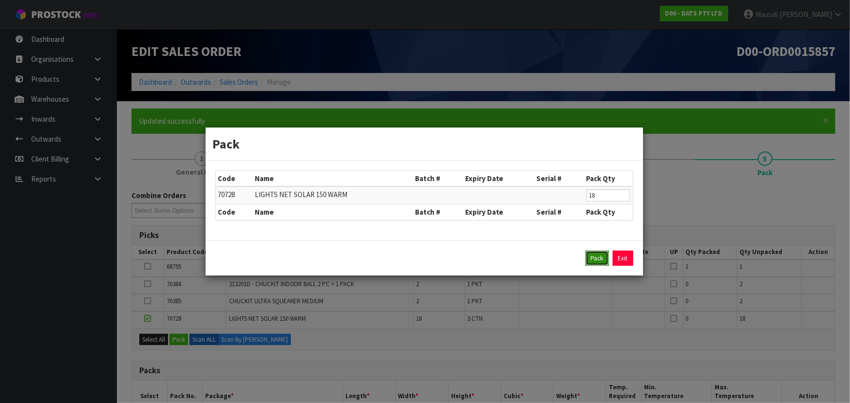
click at [594, 256] on button "Pack" at bounding box center [596, 259] width 23 height 16
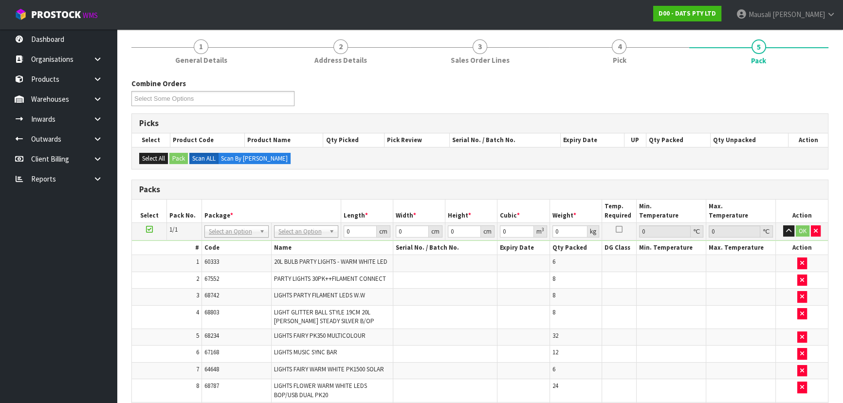
scroll to position [115, 0]
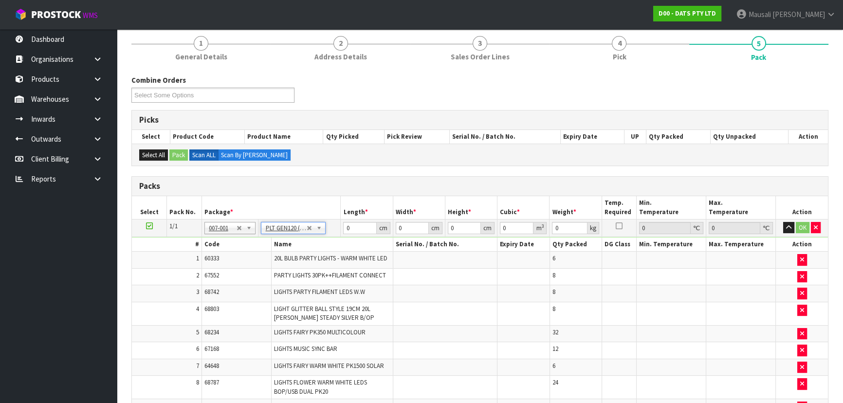
type input "120"
type input "100"
type input "218.94"
drag, startPoint x: 361, startPoint y: 228, endPoint x: 324, endPoint y: 233, distance: 37.7
click at [324, 233] on tr "1/1 NONE 007-001 007-002 007-004 007-009 007-013 007-014 007-015 007-017 007-01…" at bounding box center [480, 228] width 696 height 18
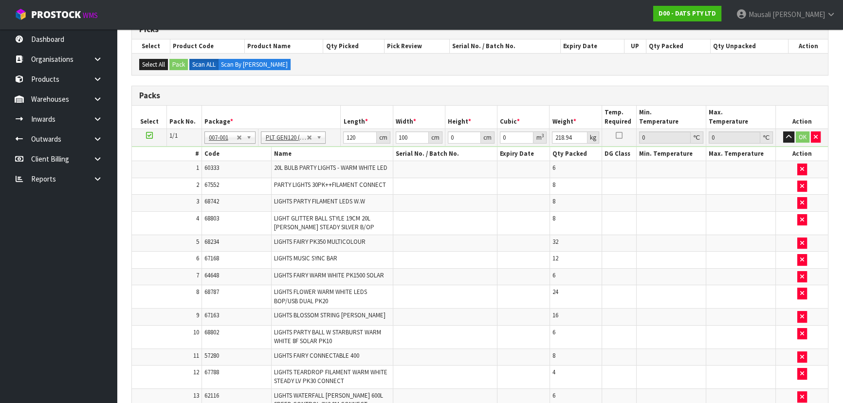
scroll to position [204, 0]
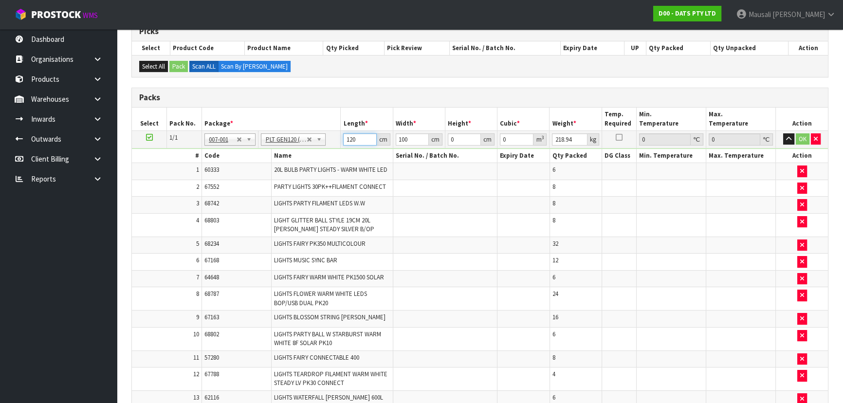
click at [365, 141] on input "120" at bounding box center [359, 139] width 33 height 12
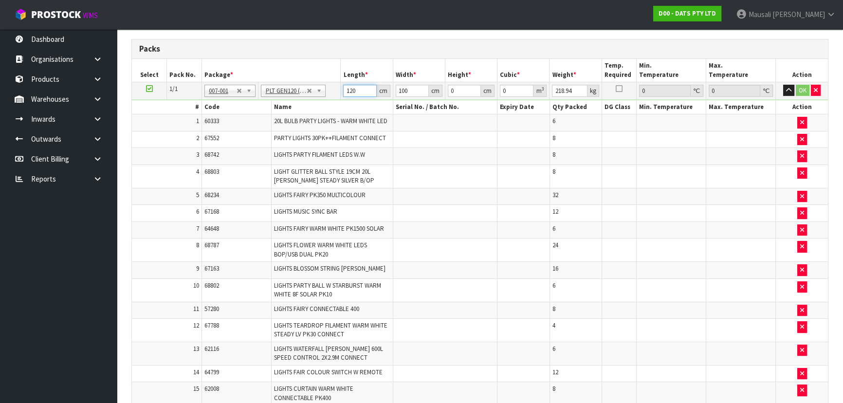
scroll to position [160, 0]
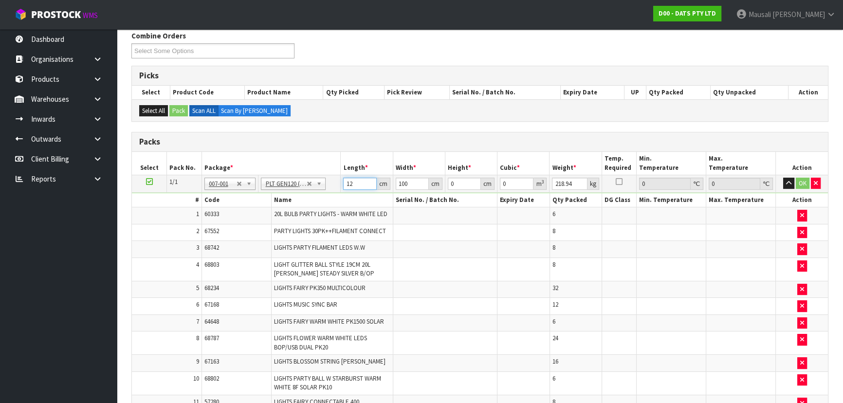
type input "1"
type input "110"
type input "1"
type input "0.0121"
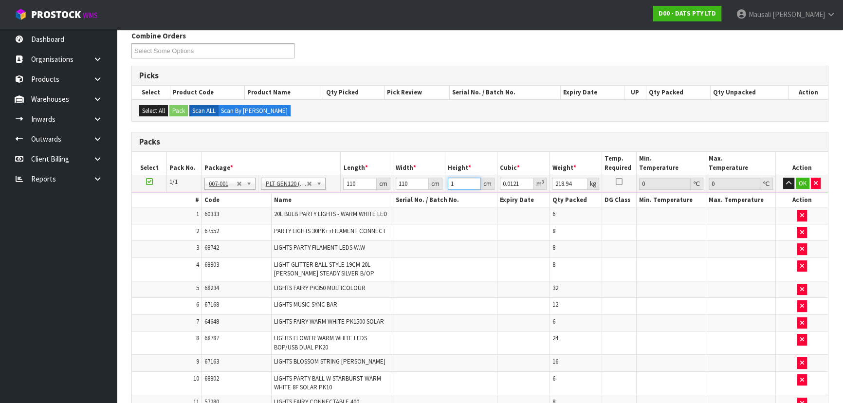
type input "16"
type input "0.1936"
type input "166"
type input "2.0086"
type input "166"
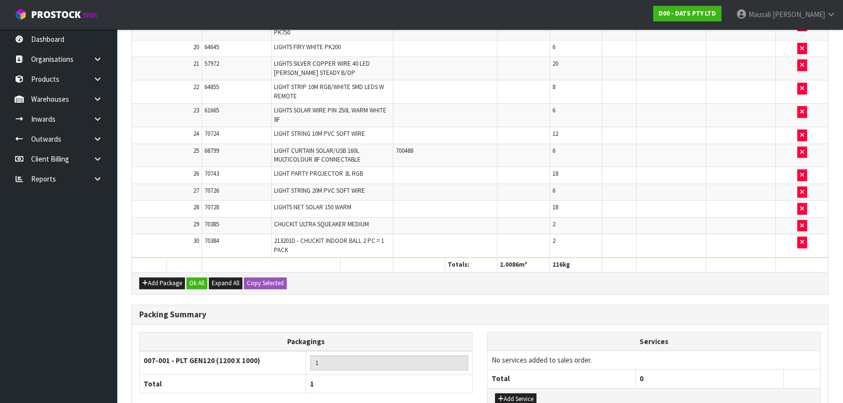
scroll to position [769, 0]
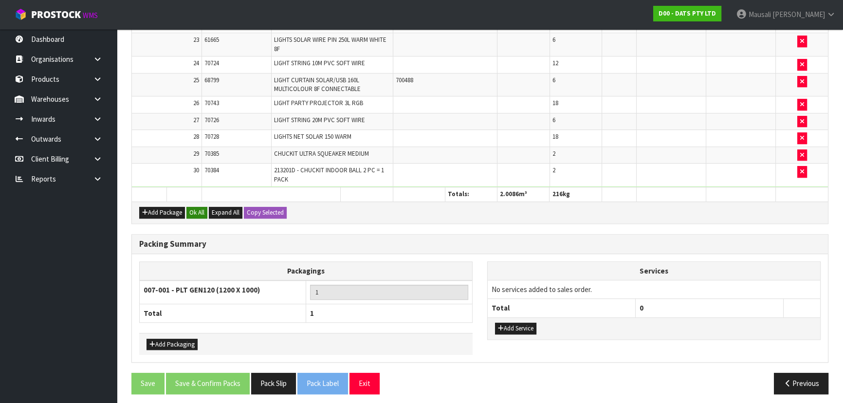
type input "216"
click at [193, 207] on button "Ok All" at bounding box center [196, 213] width 21 height 12
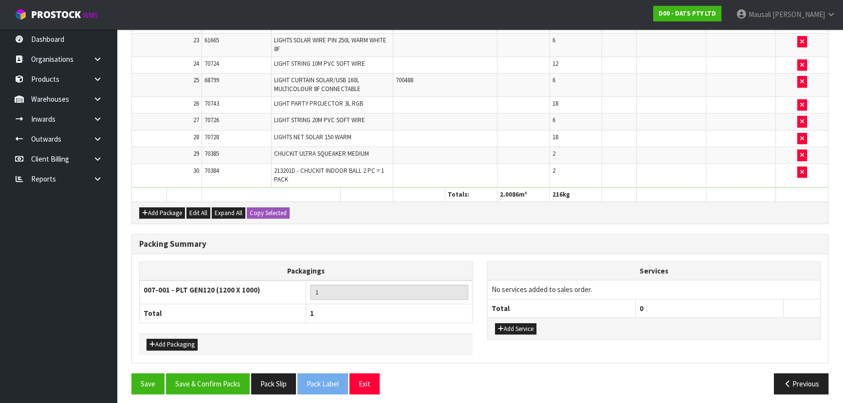
scroll to position [768, 0]
click at [210, 375] on button "Save & Confirm Packs" at bounding box center [208, 383] width 84 height 21
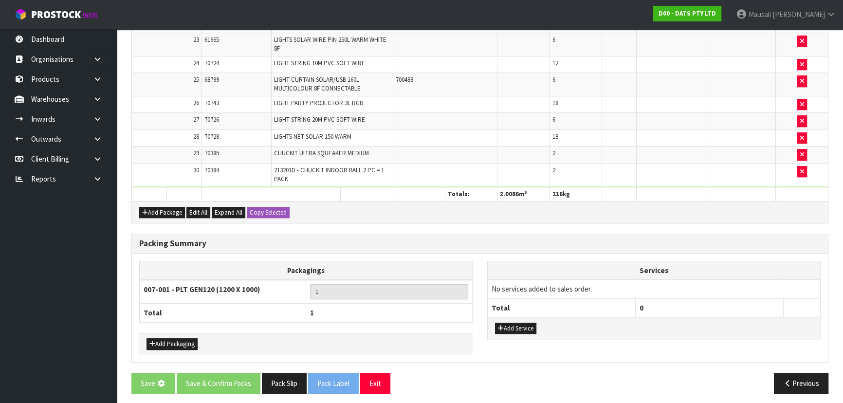
scroll to position [0, 0]
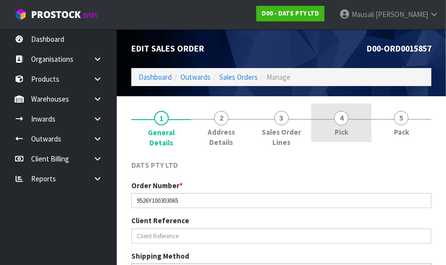
click at [335, 123] on link "4 Pick" at bounding box center [342, 123] width 60 height 38
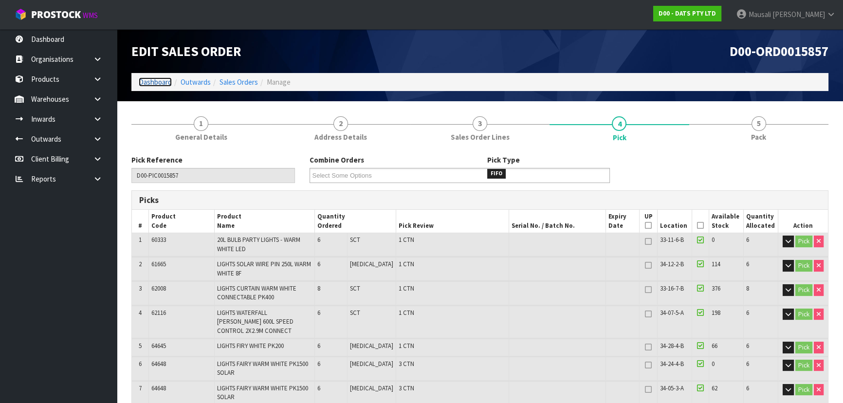
click at [153, 79] on link "Dashboard" at bounding box center [155, 81] width 33 height 9
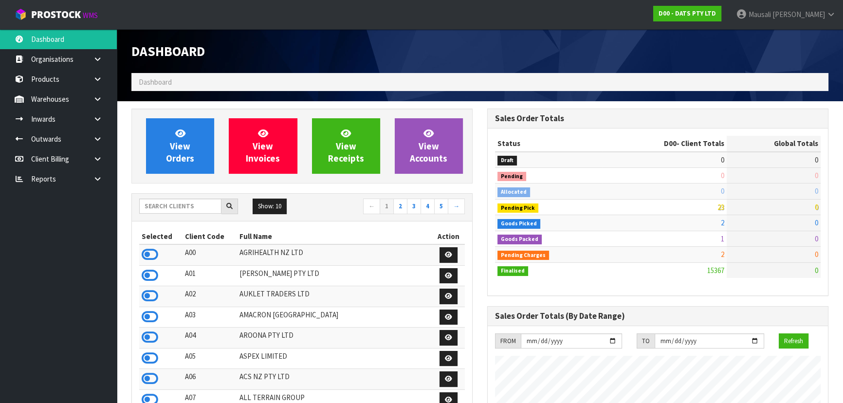
scroll to position [757, 355]
click at [170, 209] on input "text" at bounding box center [180, 206] width 82 height 15
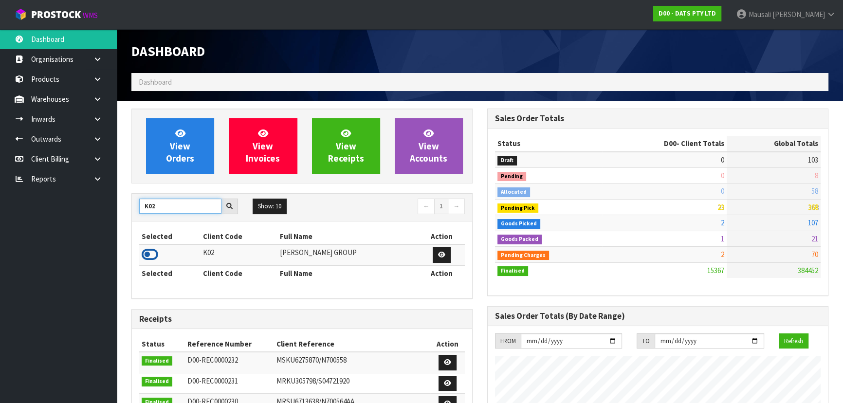
type input "K02"
click at [156, 253] on icon at bounding box center [150, 254] width 17 height 15
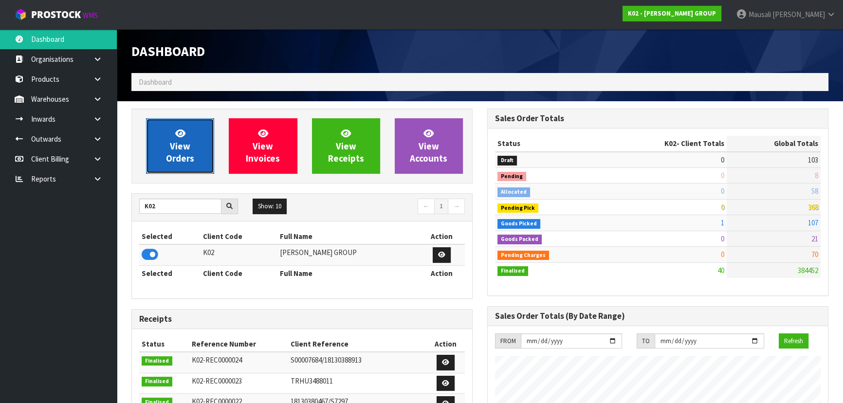
scroll to position [657, 355]
click at [190, 136] on link "View Orders" at bounding box center [180, 145] width 68 height 55
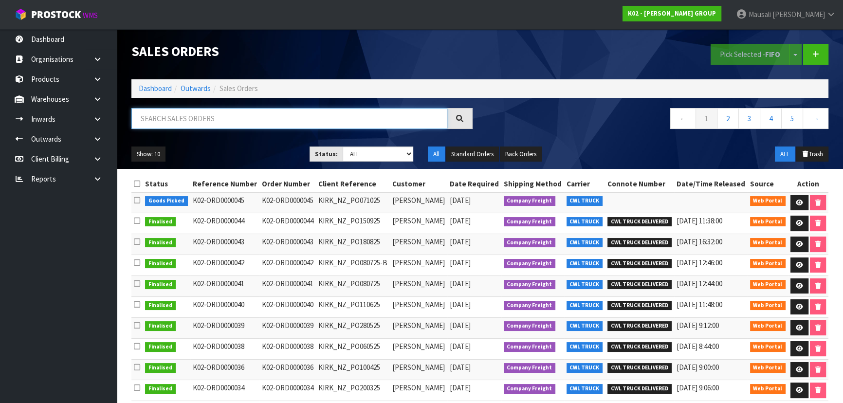
click at [157, 111] on input "text" at bounding box center [289, 118] width 316 height 21
type input "JOB-0416406"
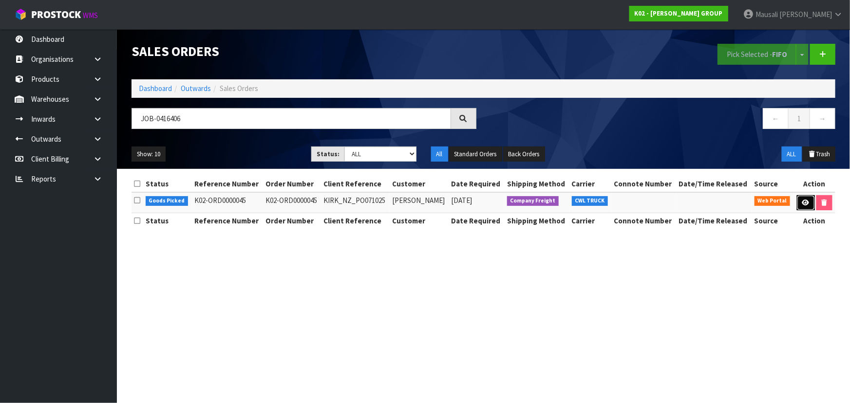
click at [453, 204] on icon at bounding box center [805, 203] width 7 height 6
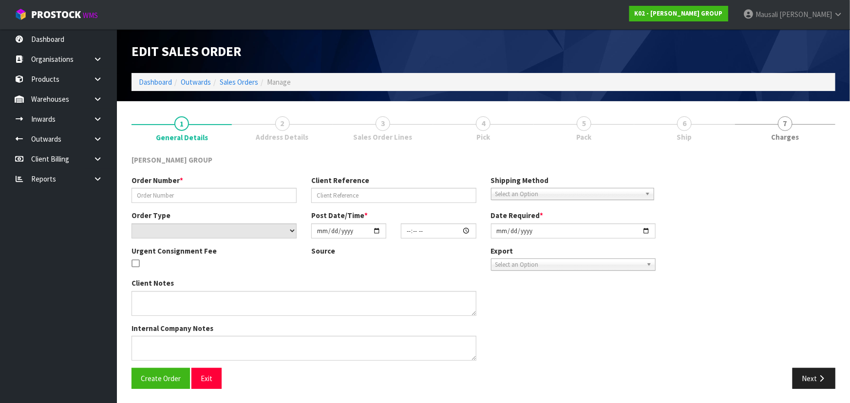
type input "K02-ORD0000045"
type input "KIRK_NZ_PO071025"
select select "number:0"
type input "[DATE]"
type input "07:26:00.000"
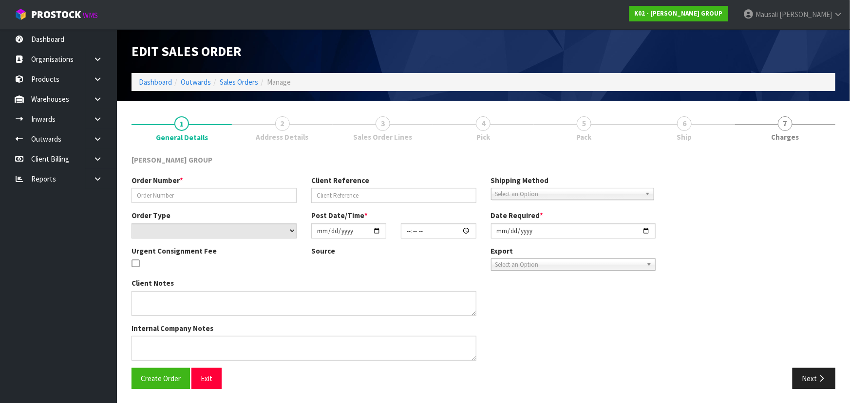
type input "2025-10-10"
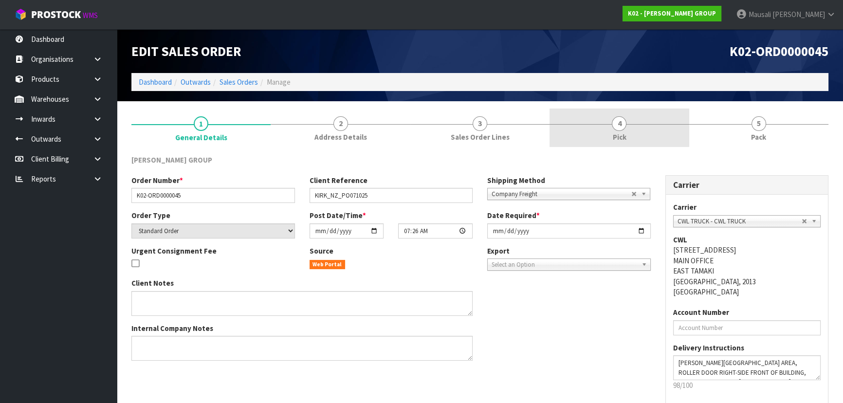
click at [453, 129] on link "4 Pick" at bounding box center [619, 128] width 139 height 38
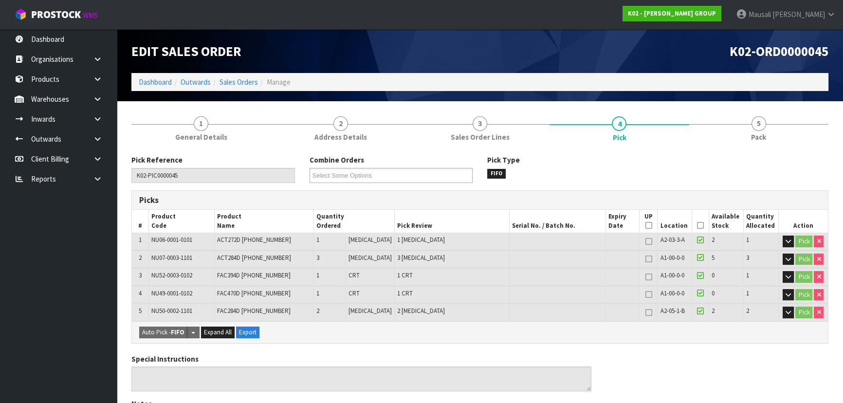
click at [453, 225] on icon at bounding box center [700, 225] width 7 height 0
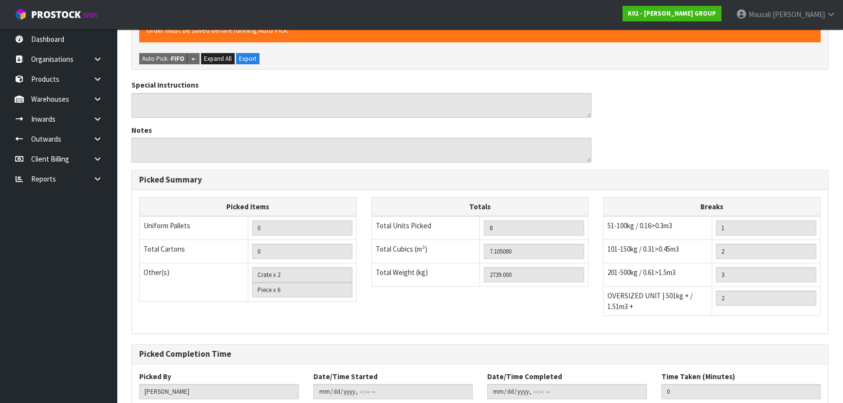
scroll to position [370, 0]
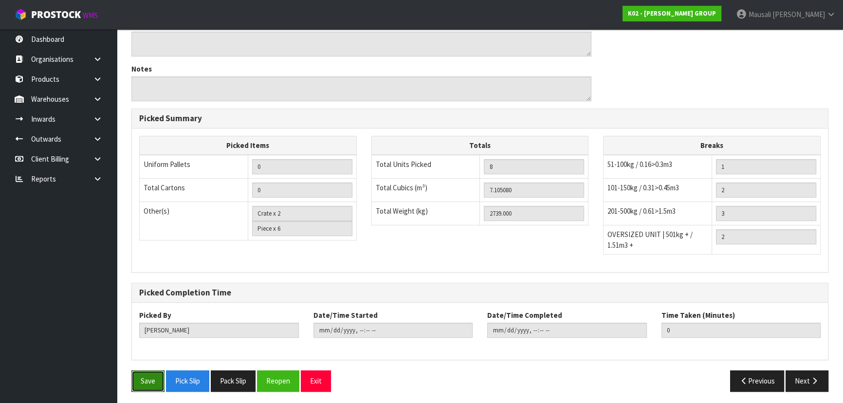
drag, startPoint x: 150, startPoint y: 387, endPoint x: 190, endPoint y: 365, distance: 45.3
click at [150, 265] on button "Save" at bounding box center [147, 380] width 33 height 21
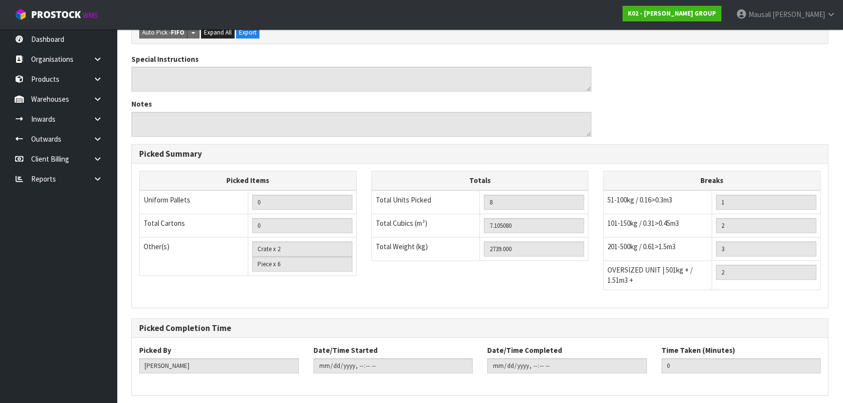
scroll to position [0, 0]
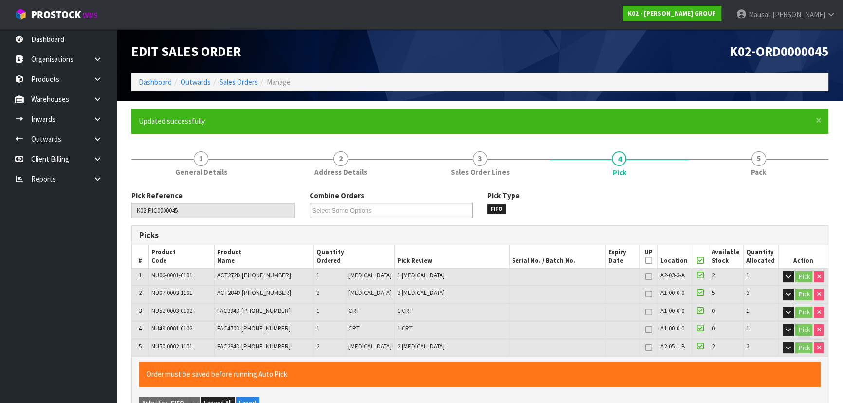
type input "[PERSON_NAME]"
type input "2025-10-07T10:41:36"
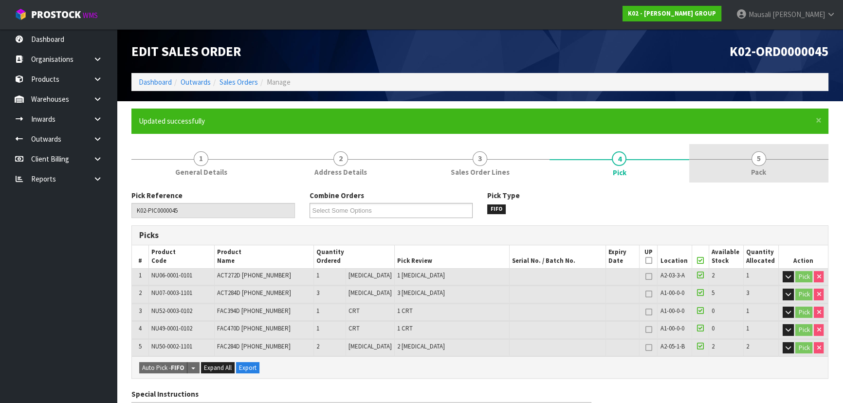
drag, startPoint x: 748, startPoint y: 157, endPoint x: 733, endPoint y: 158, distance: 15.6
click at [453, 157] on link "5 Pack" at bounding box center [758, 163] width 139 height 38
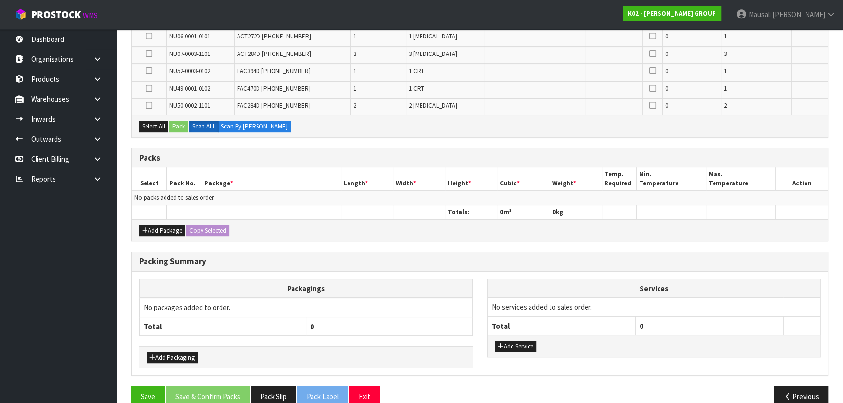
scroll to position [246, 0]
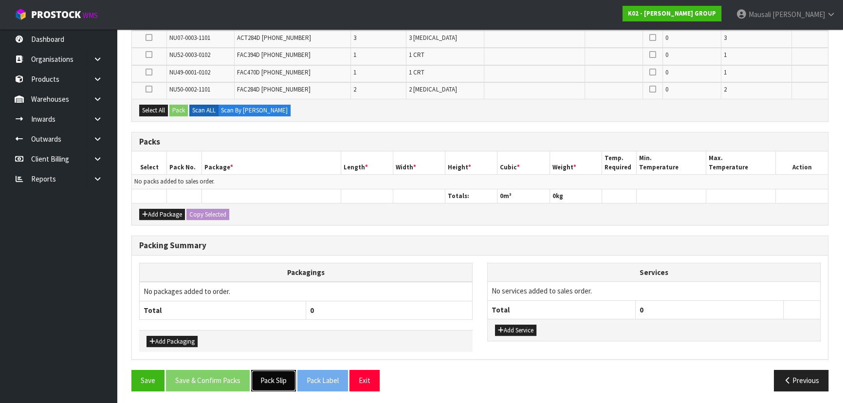
click at [272, 265] on button "Pack Slip" at bounding box center [273, 380] width 45 height 21
click at [159, 218] on button "Add Package" at bounding box center [162, 215] width 46 height 12
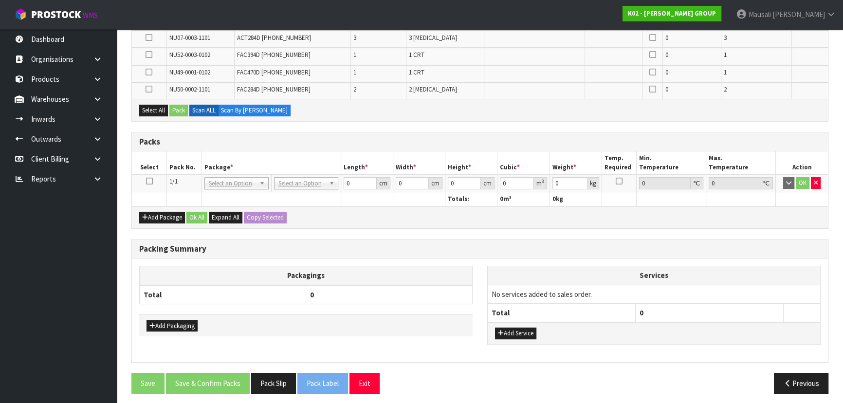
click at [149, 181] on icon at bounding box center [149, 181] width 7 height 0
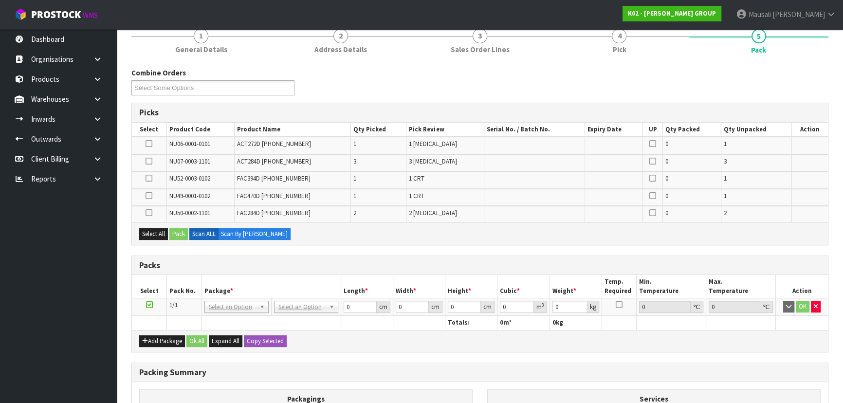
scroll to position [113, 0]
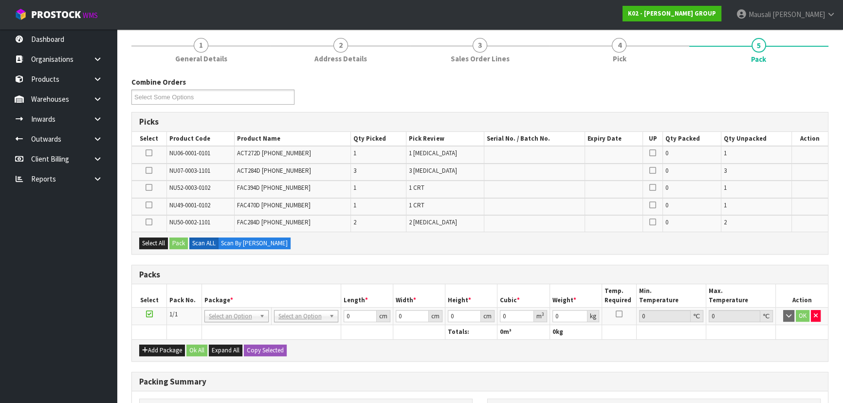
click at [150, 205] on icon at bounding box center [149, 205] width 7 height 0
click at [0, 0] on input "checkbox" at bounding box center [0, 0] width 0 height 0
click at [150, 170] on icon at bounding box center [149, 170] width 7 height 0
click at [0, 0] on input "checkbox" at bounding box center [0, 0] width 0 height 0
click at [178, 240] on button "Pack" at bounding box center [178, 244] width 18 height 12
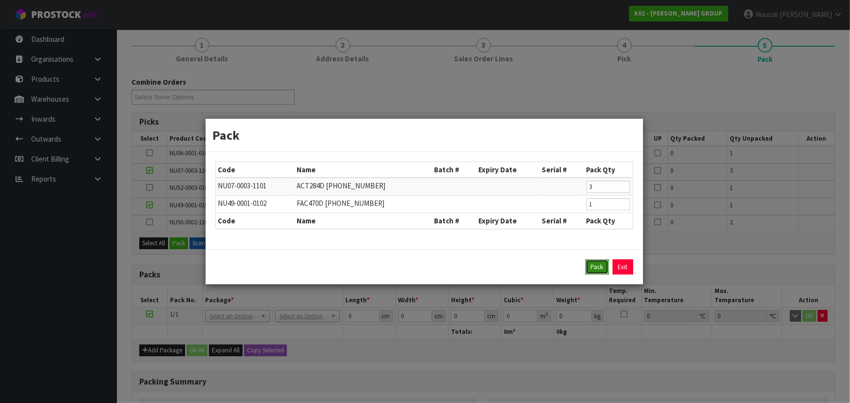
click at [453, 264] on button "Pack" at bounding box center [596, 267] width 23 height 16
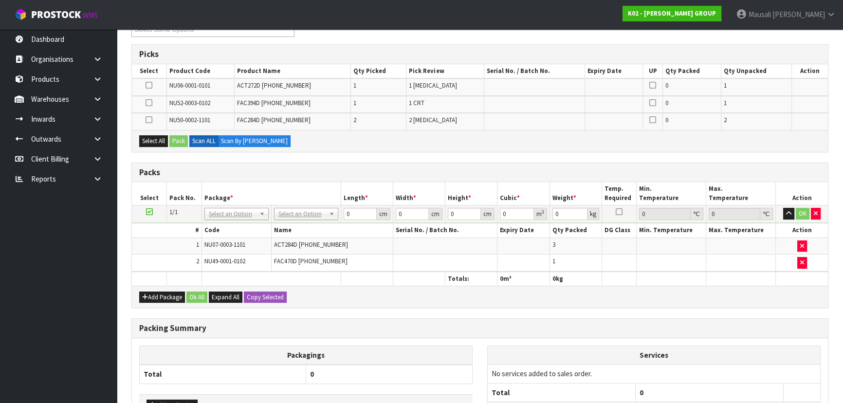
scroll to position [246, 0]
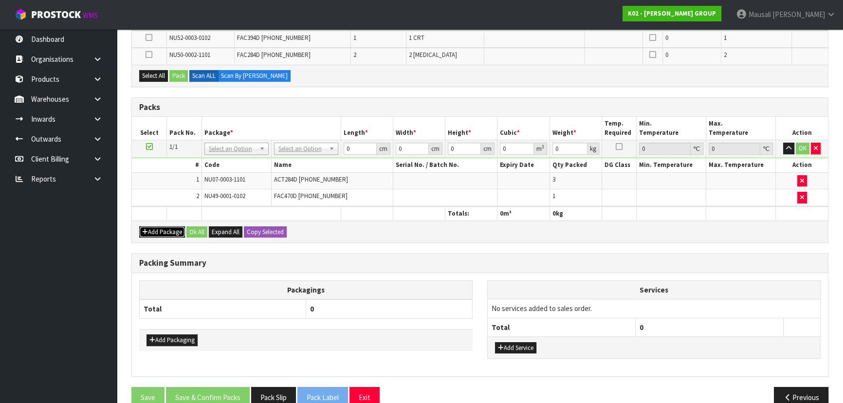
drag, startPoint x: 161, startPoint y: 230, endPoint x: 151, endPoint y: 224, distance: 11.2
click at [160, 230] on button "Add Package" at bounding box center [162, 232] width 46 height 12
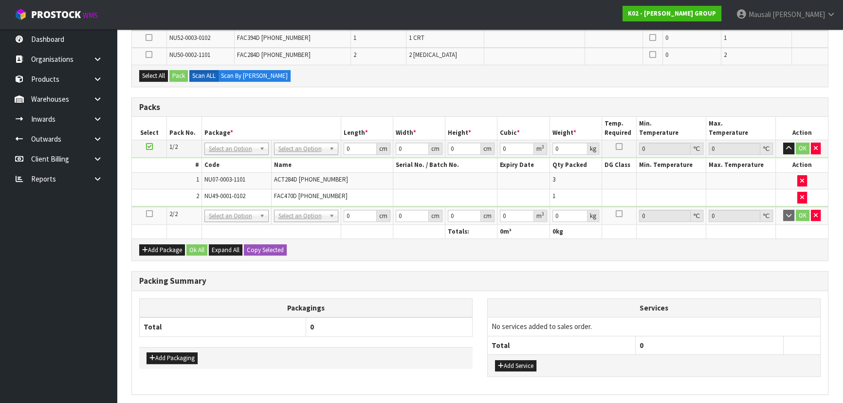
click at [148, 214] on icon at bounding box center [149, 214] width 7 height 0
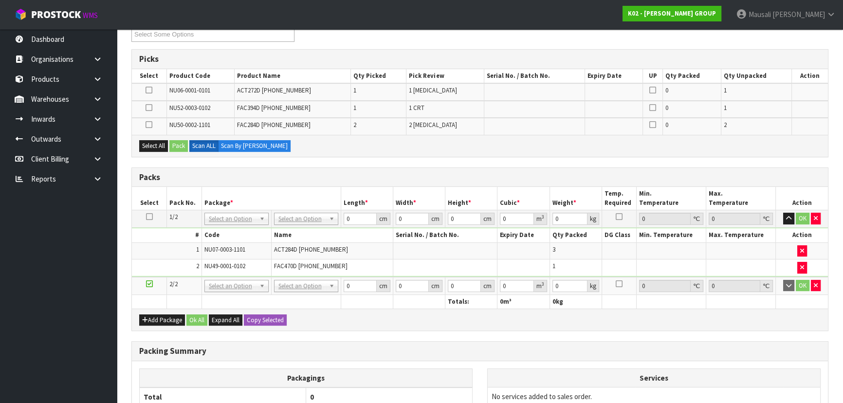
scroll to position [69, 0]
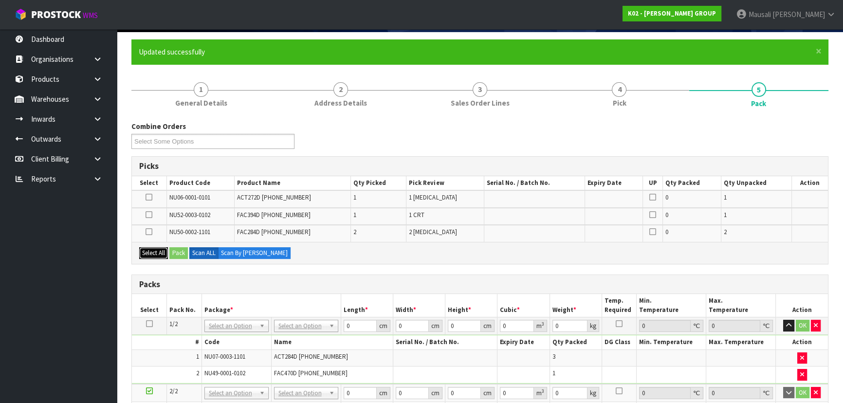
click at [148, 250] on button "Select All" at bounding box center [153, 253] width 29 height 12
click at [183, 249] on button "Pack" at bounding box center [178, 253] width 18 height 12
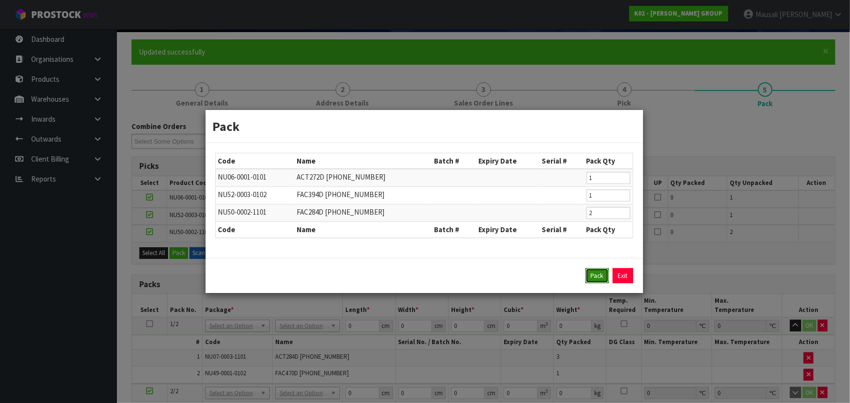
click at [453, 265] on button "Pack" at bounding box center [596, 276] width 23 height 16
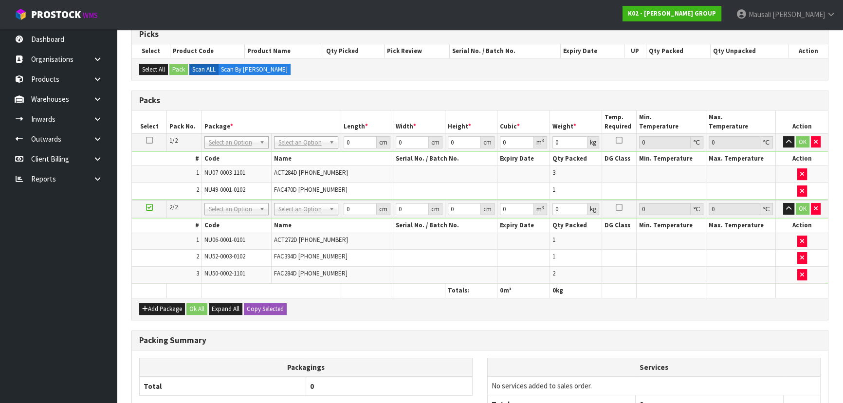
scroll to position [202, 0]
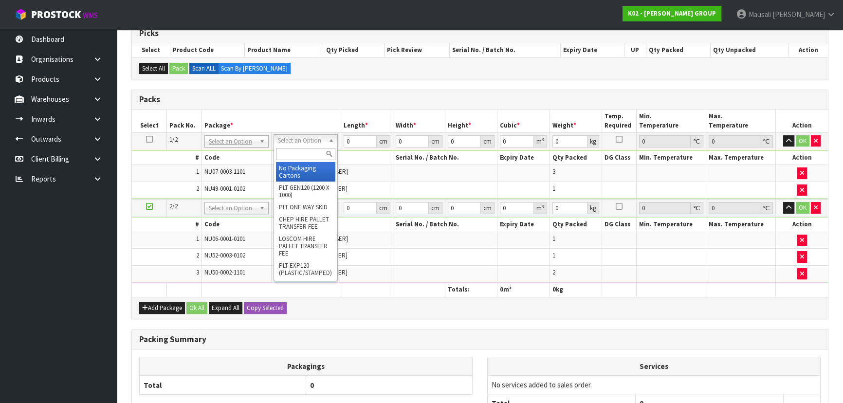
click at [302, 154] on input "text" at bounding box center [305, 154] width 59 height 12
type input "U"
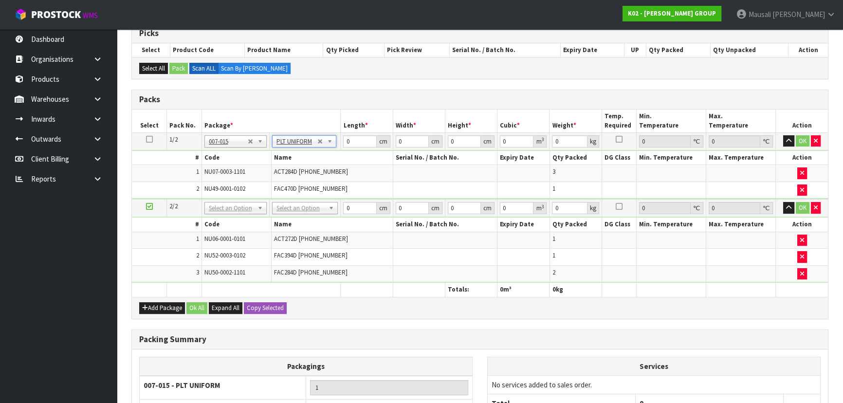
type input "1397"
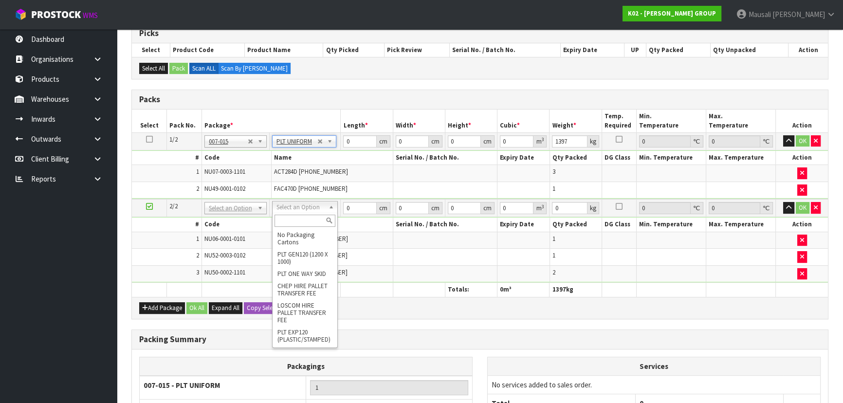
click at [294, 221] on input "text" at bounding box center [305, 221] width 61 height 12
type input "U"
drag, startPoint x: 305, startPoint y: 234, endPoint x: 314, endPoint y: 225, distance: 12.1
type input "2"
type input "1342"
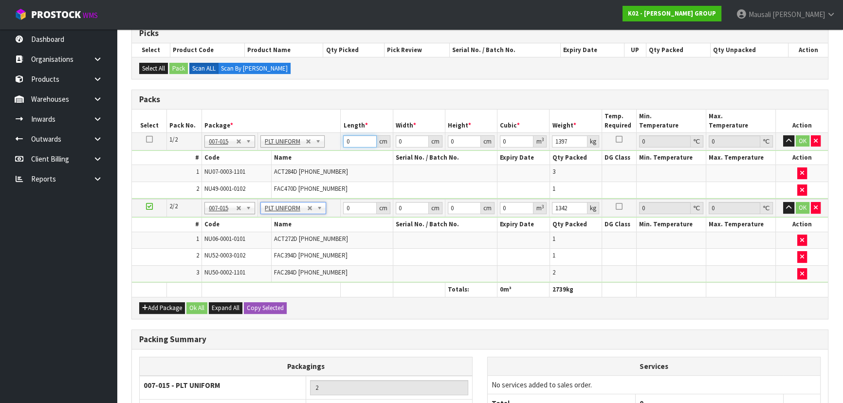
drag, startPoint x: 354, startPoint y: 143, endPoint x: 330, endPoint y: 148, distance: 24.8
click at [330, 148] on tr "1/2 NONE 007-001 007-002 007-004 007-009 007-013 007-014 007-015 007-017 007-01…" at bounding box center [480, 141] width 696 height 18
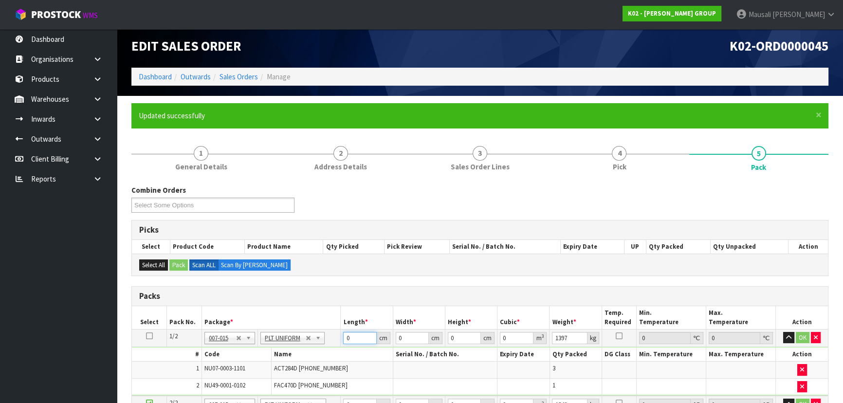
scroll to position [0, 0]
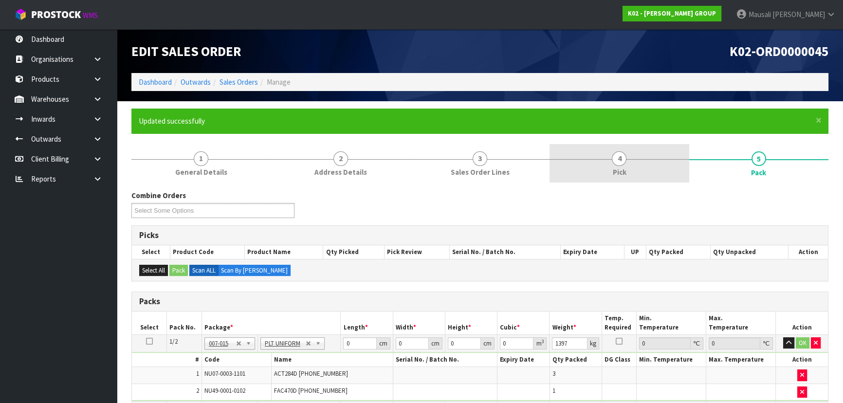
click at [453, 160] on span "4" at bounding box center [619, 158] width 15 height 15
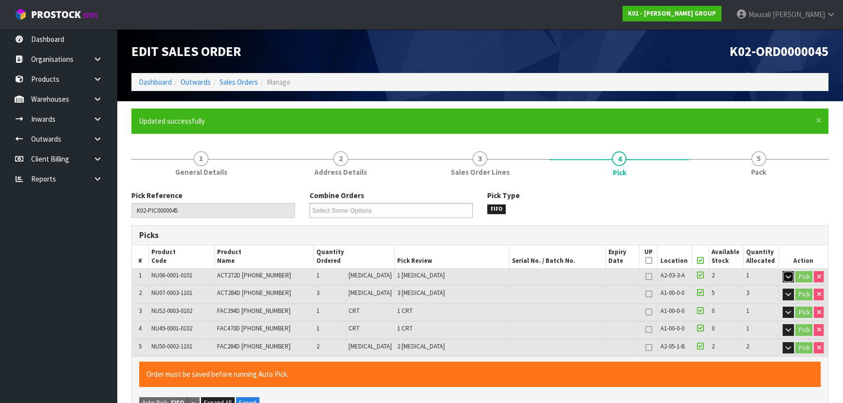
click at [453, 265] on icon "button" at bounding box center [788, 277] width 5 height 6
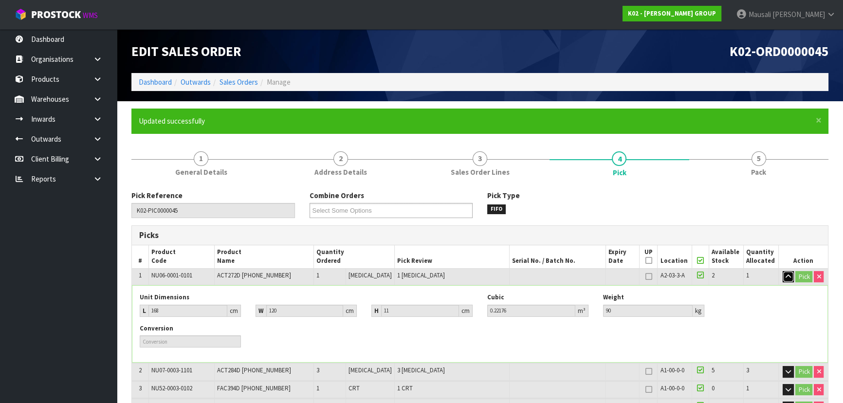
click at [453, 265] on icon "button" at bounding box center [788, 277] width 5 height 6
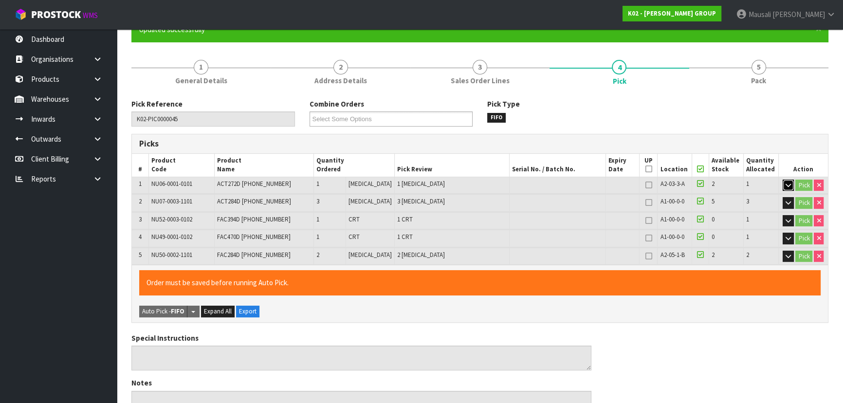
scroll to position [88, 0]
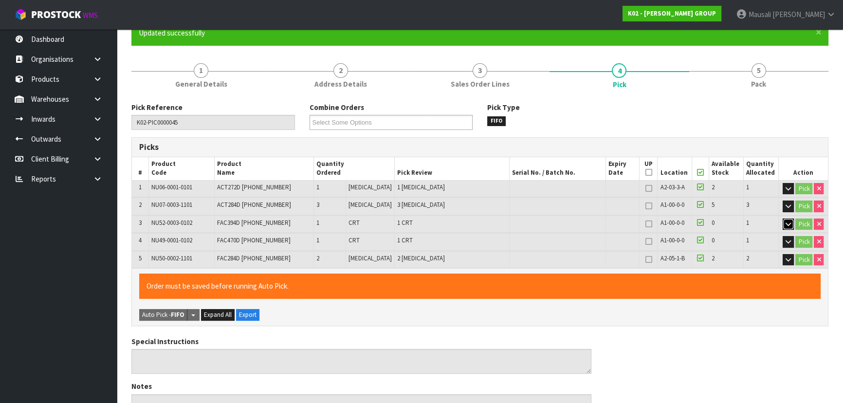
click at [453, 221] on button "button" at bounding box center [788, 225] width 11 height 12
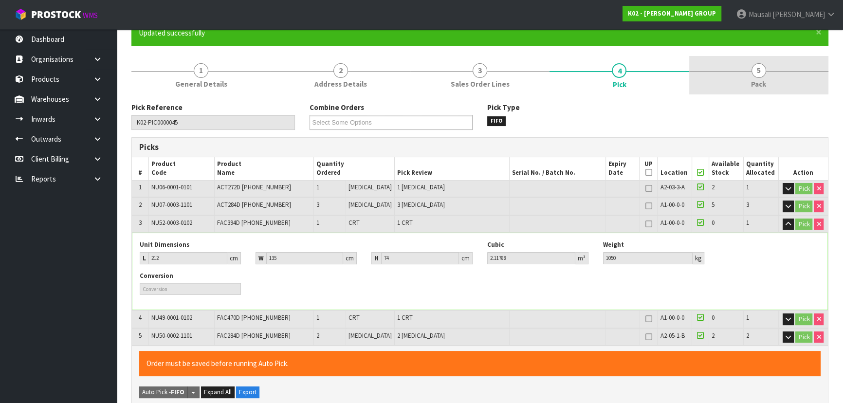
click at [453, 64] on span "5" at bounding box center [759, 70] width 15 height 15
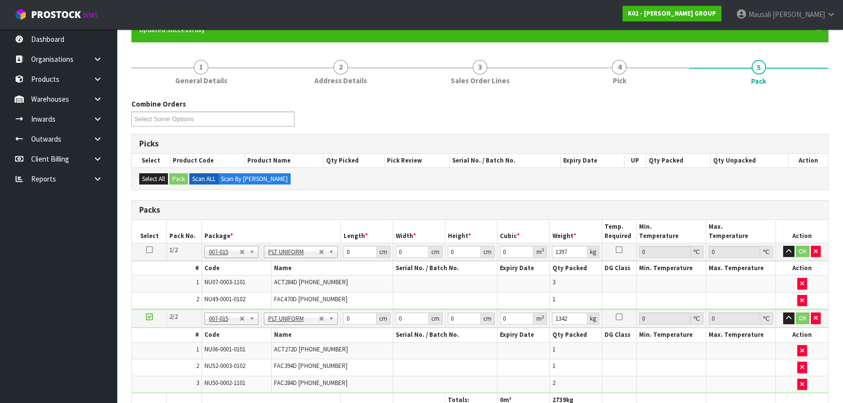
scroll to position [265, 0]
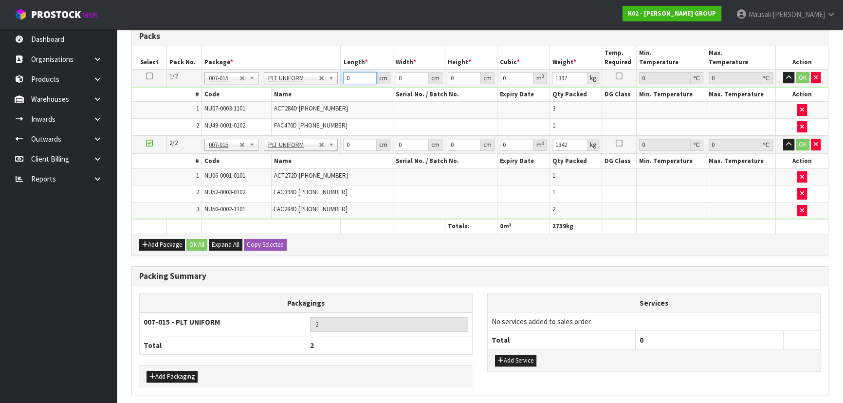
drag, startPoint x: 357, startPoint y: 74, endPoint x: 324, endPoint y: 85, distance: 34.8
click at [327, 84] on tr "1/2 NONE 007-001 007-002 007-004 007-009 007-013 007-014 007-015 007-017 007-01…" at bounding box center [480, 78] width 696 height 18
type input "212"
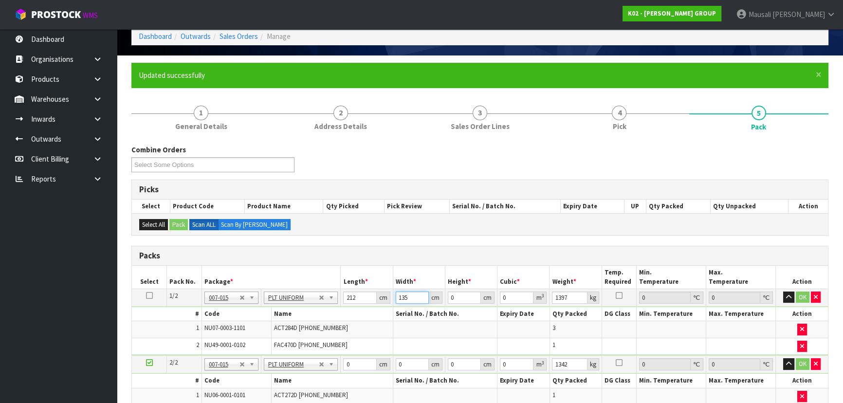
scroll to position [44, 0]
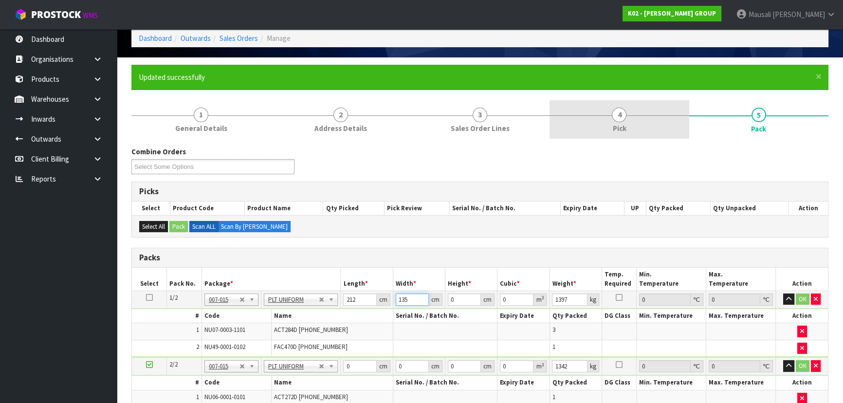
type input "135"
click at [453, 111] on span "4" at bounding box center [619, 115] width 15 height 15
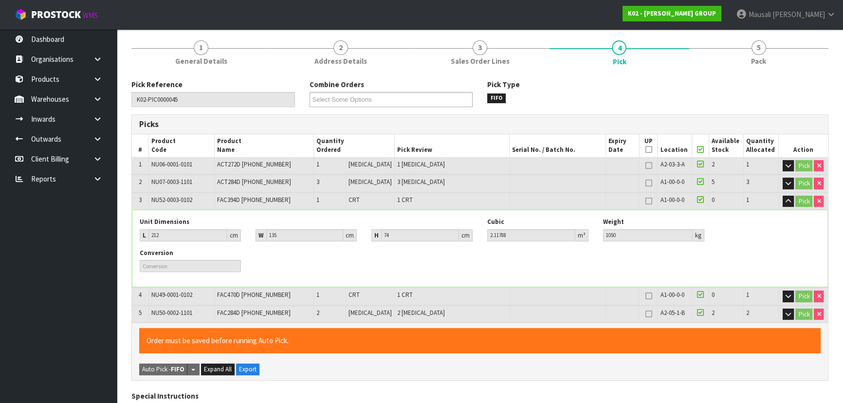
scroll to position [177, 0]
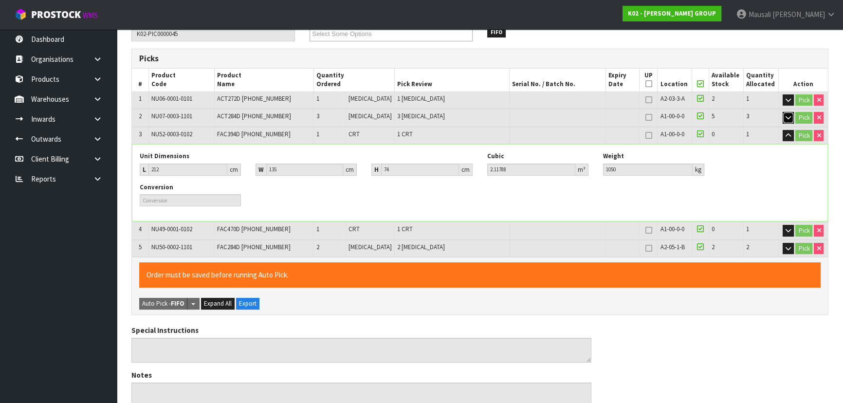
click at [453, 118] on icon "button" at bounding box center [788, 117] width 5 height 6
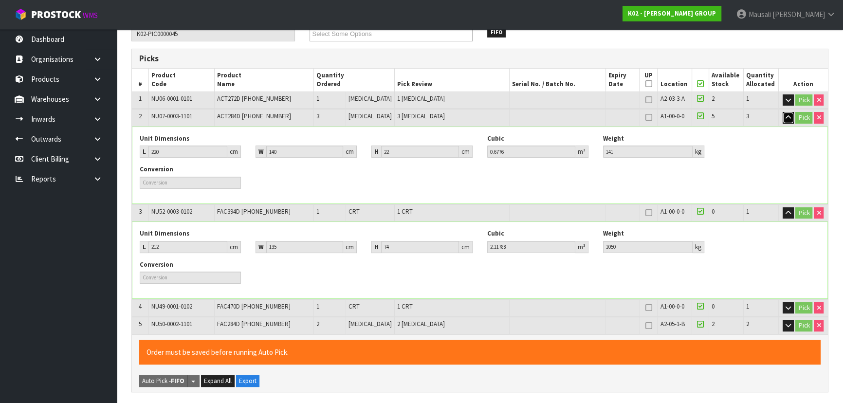
click at [453, 118] on icon "button" at bounding box center [788, 117] width 5 height 6
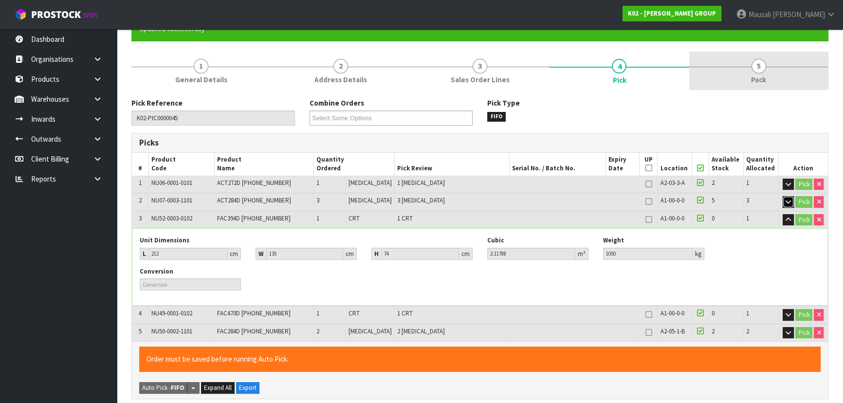
scroll to position [88, 0]
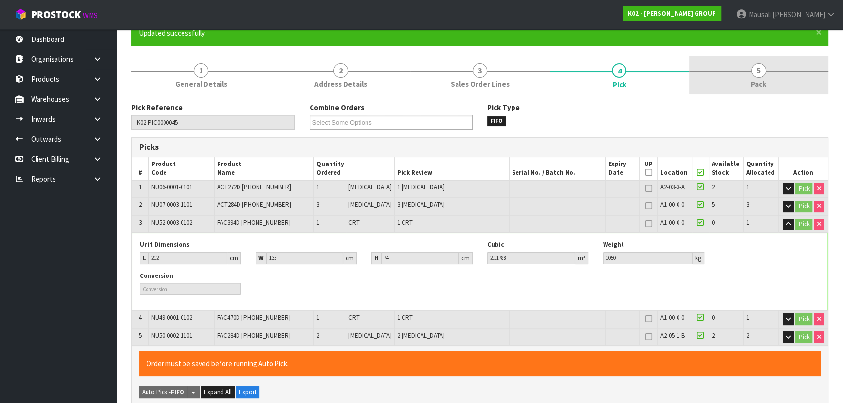
click at [453, 73] on span "5" at bounding box center [759, 70] width 15 height 15
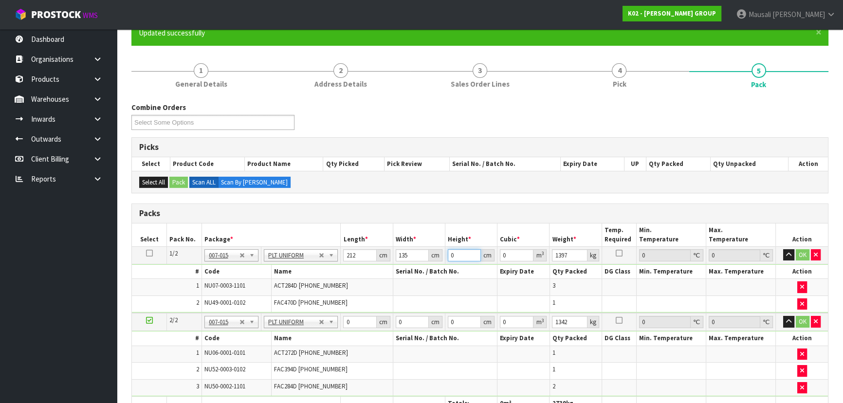
drag, startPoint x: 457, startPoint y: 257, endPoint x: 424, endPoint y: 257, distance: 33.1
click at [424, 257] on tr "1/2 NONE 007-001 007-002 007-004 007-009 007-013 007-014 007-015 007-017 007-01…" at bounding box center [480, 255] width 696 height 18
type input "8"
type input "0.22896"
type input "83"
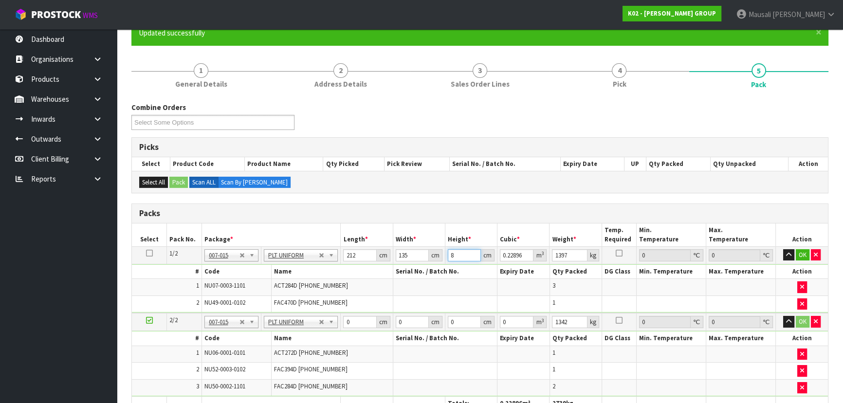
type input "2.37546"
type input "83"
type input "212"
type input "135"
type input "8"
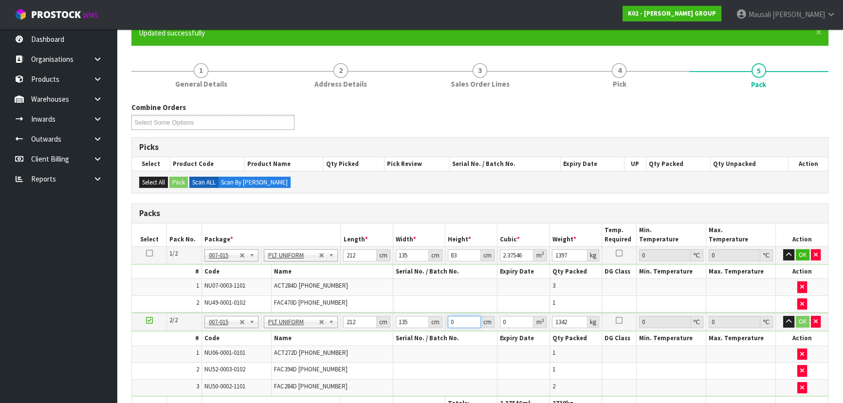
type input "0.22896"
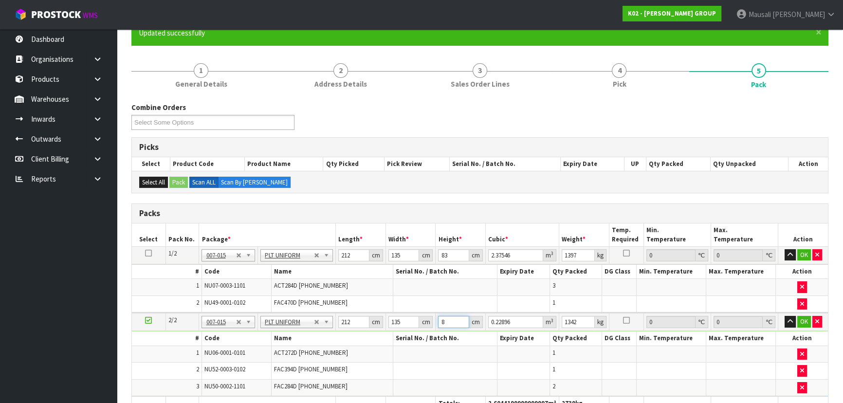
type input "83"
type input "2.37546"
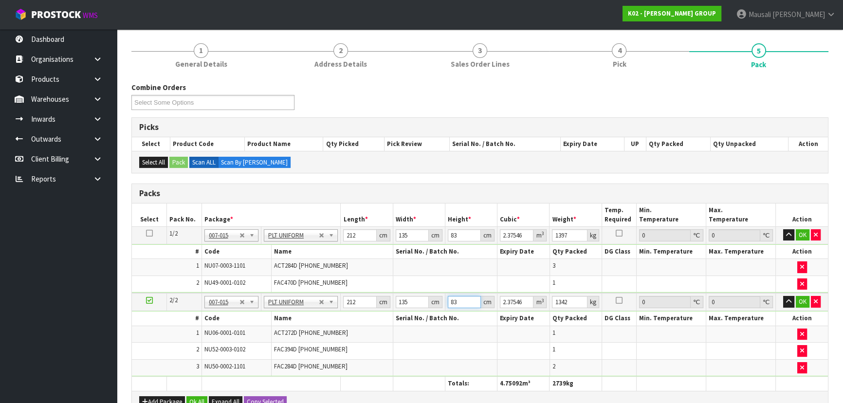
scroll to position [265, 0]
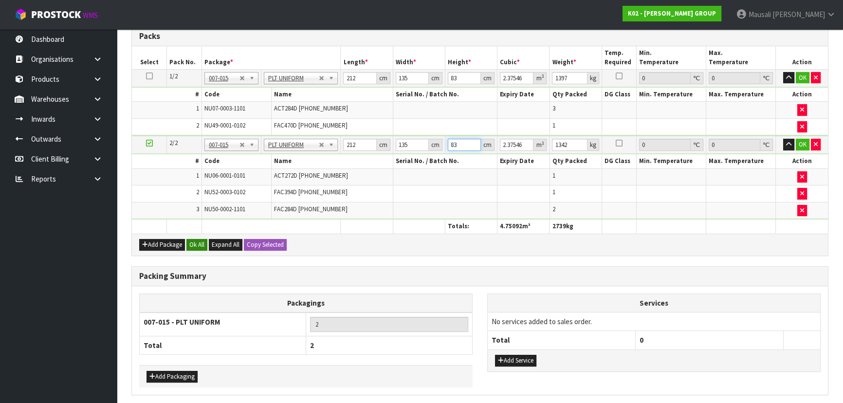
type input "83"
click at [197, 243] on button "Ok All" at bounding box center [196, 245] width 21 height 12
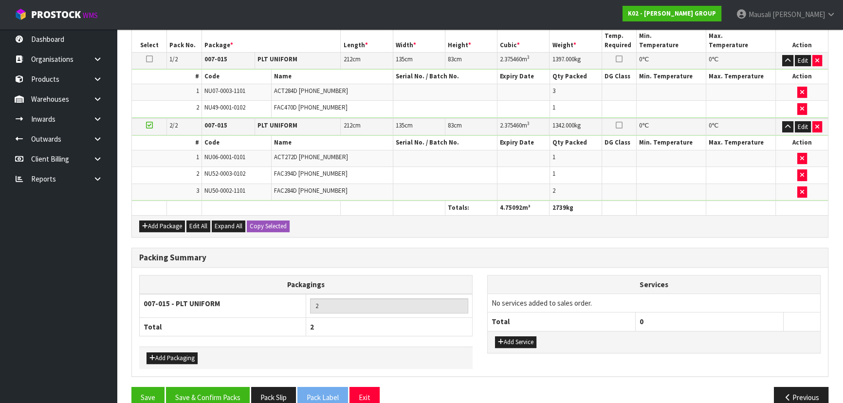
scroll to position [298, 0]
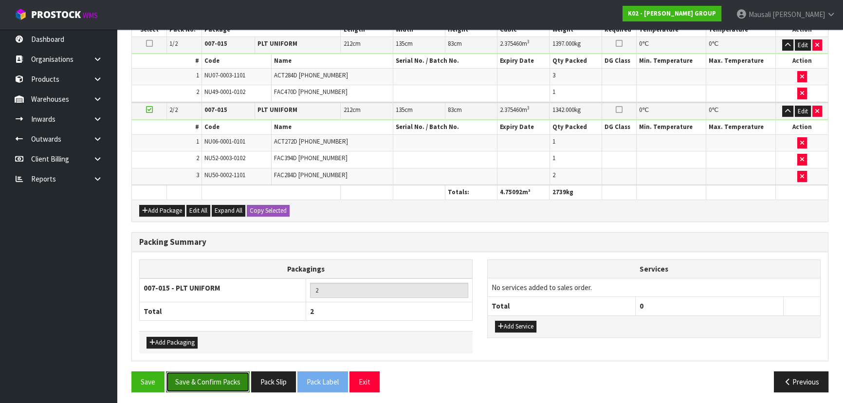
click at [229, 265] on button "Save & Confirm Packs" at bounding box center [208, 381] width 84 height 21
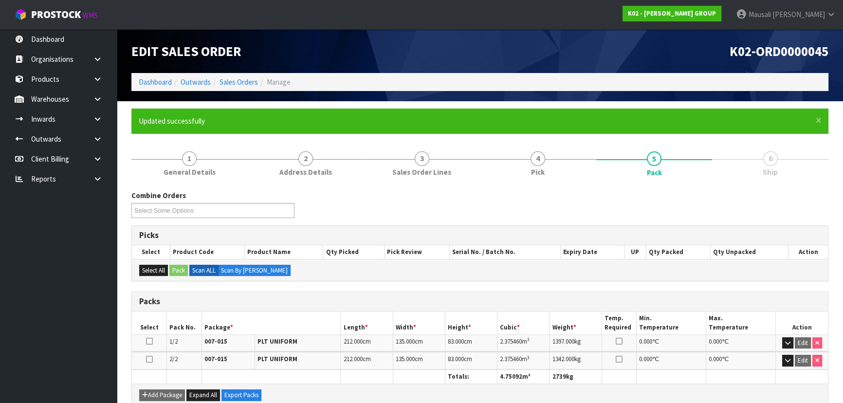
scroll to position [164, 0]
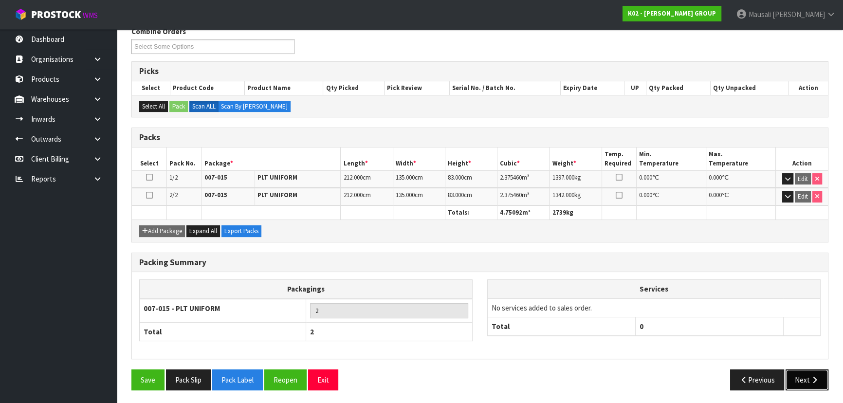
click at [453, 265] on button "Next" at bounding box center [807, 379] width 43 height 21
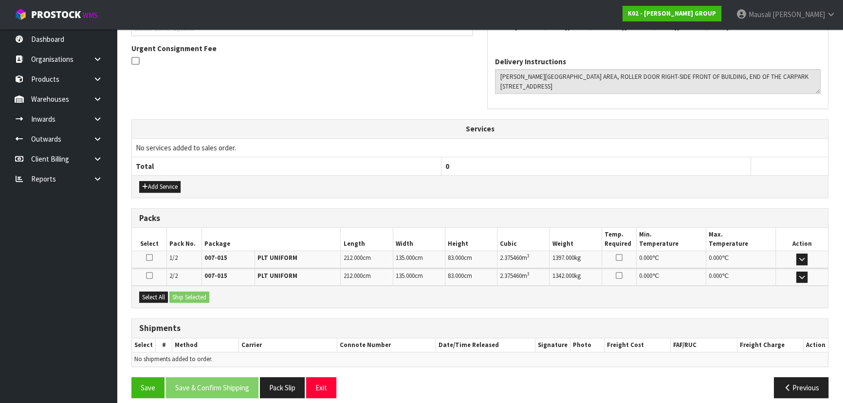
scroll to position [287, 0]
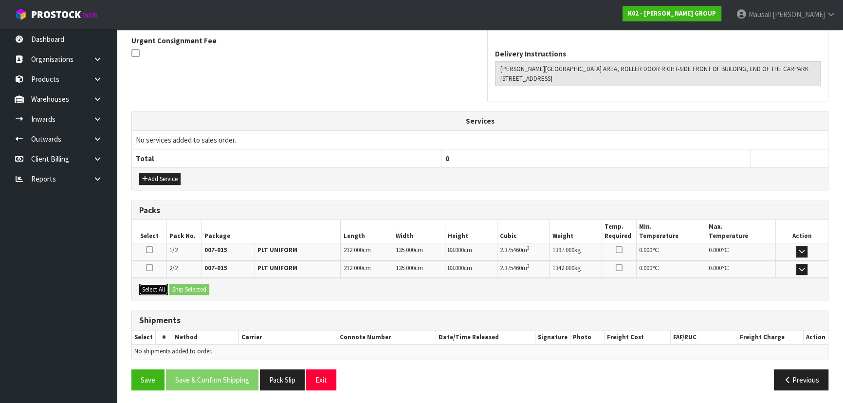
drag, startPoint x: 146, startPoint y: 286, endPoint x: 161, endPoint y: 286, distance: 14.6
click at [146, 265] on button "Select All" at bounding box center [153, 290] width 29 height 12
click at [194, 265] on button "Ship Selected" at bounding box center [189, 290] width 40 height 12
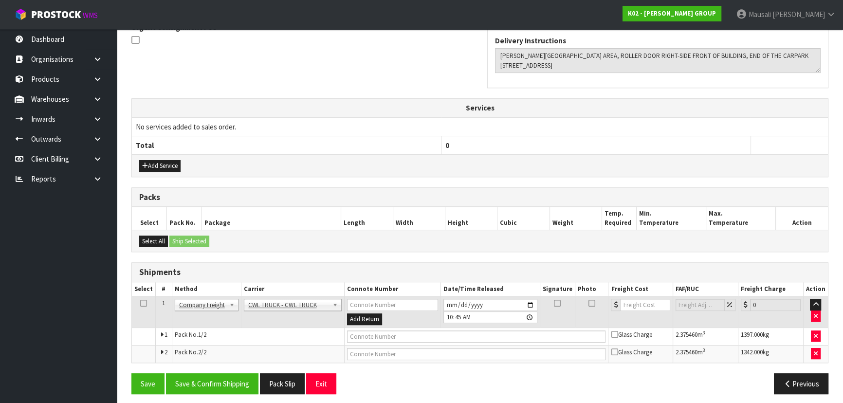
scroll to position [304, 0]
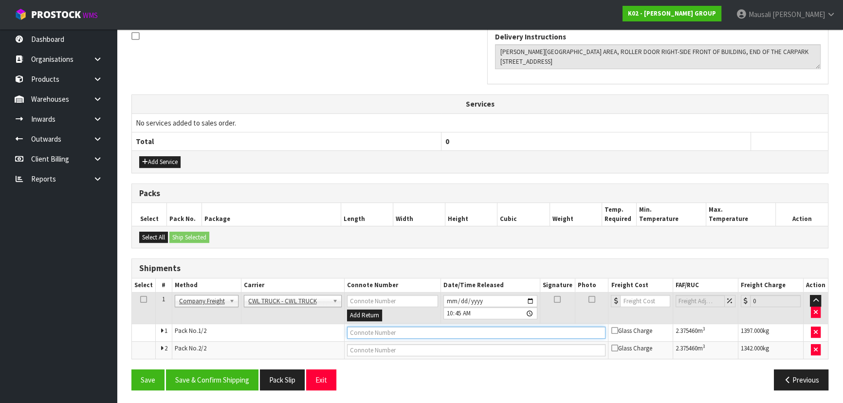
click at [359, 265] on input "text" at bounding box center [476, 333] width 259 height 12
type input "CWL TRUCK DELIVERY"
click at [226, 265] on button "Save & Confirm Shipping" at bounding box center [212, 379] width 92 height 21
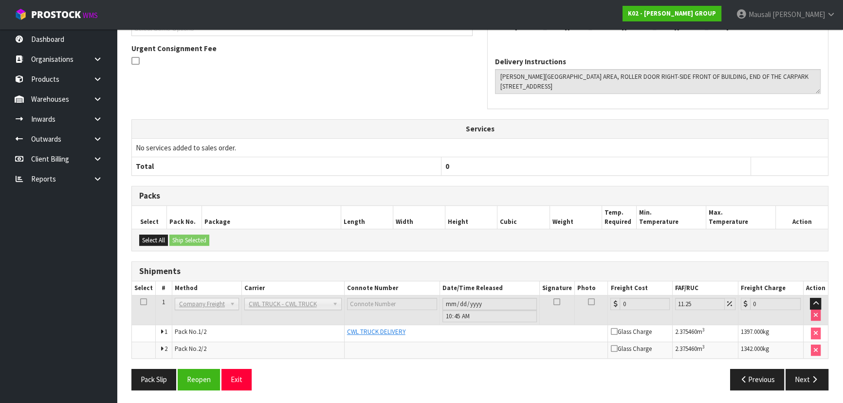
scroll to position [14, 0]
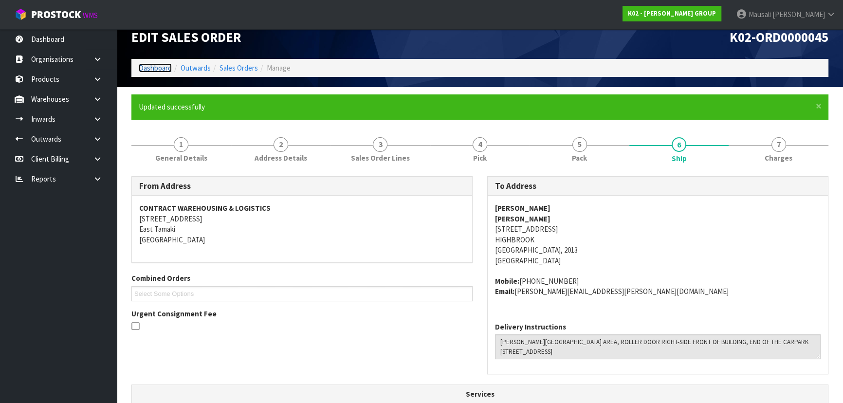
click at [159, 65] on link "Dashboard" at bounding box center [155, 67] width 33 height 9
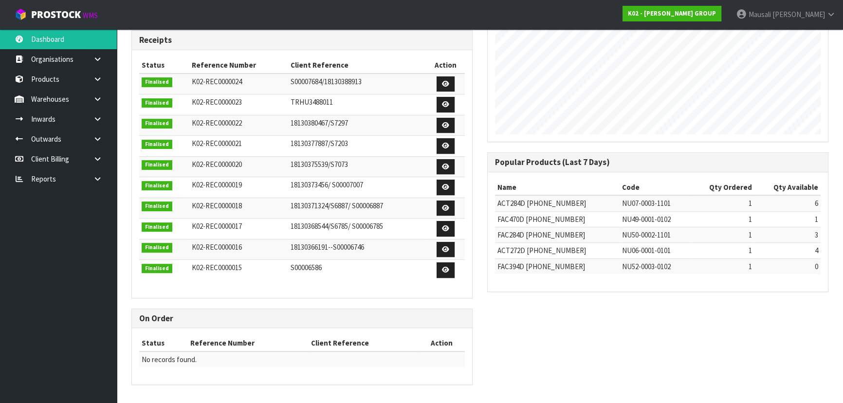
scroll to position [657, 355]
